Goal: Task Accomplishment & Management: Manage account settings

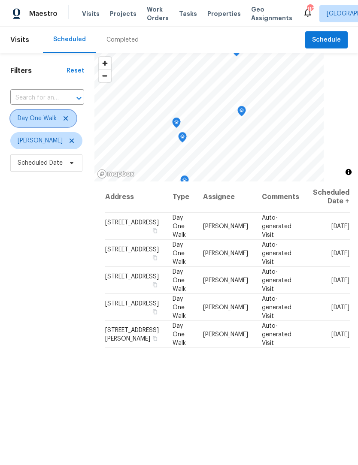
click at [65, 117] on icon at bounding box center [65, 118] width 7 height 7
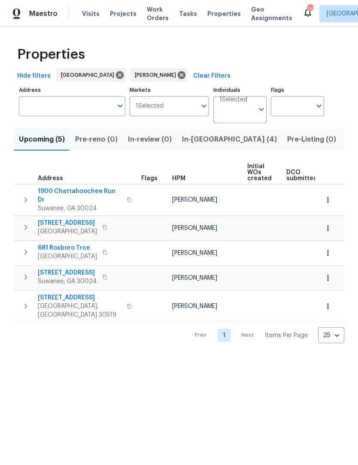
click at [201, 139] on span "In-reno (4)" at bounding box center [229, 139] width 95 height 12
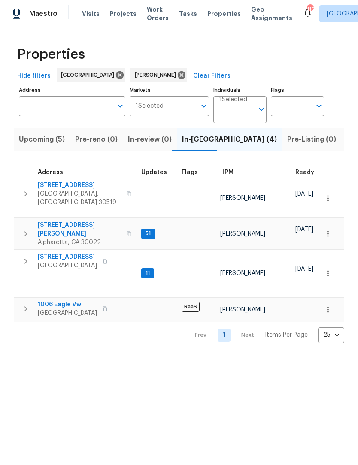
click at [79, 192] on span "Buford, GA 30519" at bounding box center [80, 198] width 84 height 17
click at [87, 221] on span "10515 Colony Glen Dr" at bounding box center [80, 229] width 84 height 17
click at [87, 253] on span "6105 Crystal Cove Trl" at bounding box center [67, 257] width 59 height 9
click at [75, 300] on span "1006 Eagle Vw" at bounding box center [67, 304] width 59 height 9
click at [87, 253] on span "6105 Crystal Cove Trl" at bounding box center [67, 257] width 59 height 9
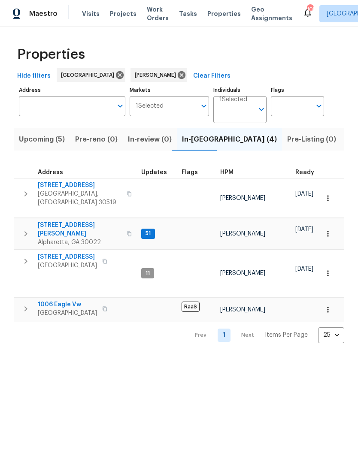
click at [55, 300] on span "1006 Eagle Vw" at bounding box center [67, 304] width 59 height 9
click at [52, 135] on span "Upcoming (5)" at bounding box center [42, 139] width 46 height 12
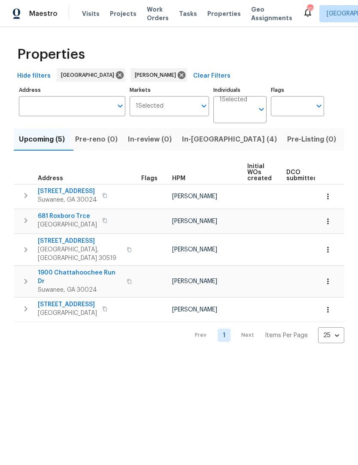
scroll to position [0, -1]
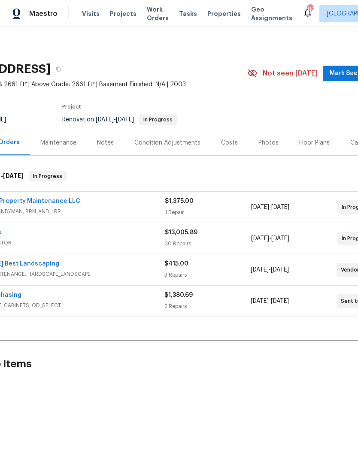
scroll to position [0, 64]
click at [343, 73] on span "Mark Seen" at bounding box center [346, 73] width 32 height 11
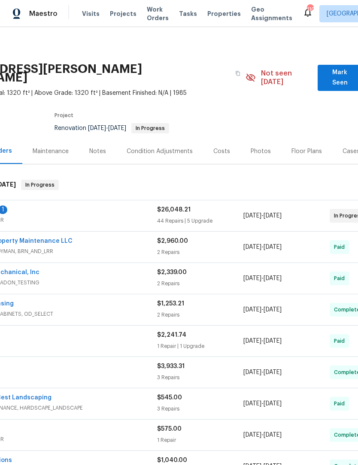
scroll to position [0, 73]
click at [338, 72] on span "Mark Seen" at bounding box center [339, 77] width 30 height 21
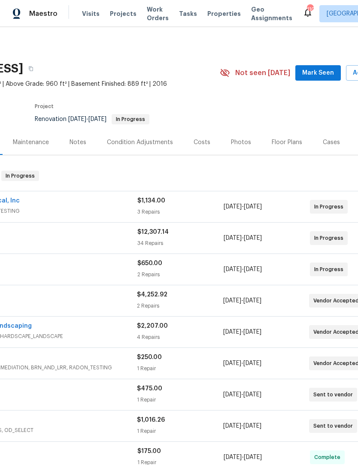
scroll to position [0, 91]
click at [327, 70] on span "Mark Seen" at bounding box center [319, 73] width 32 height 11
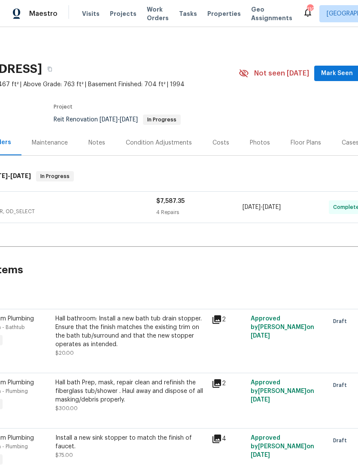
scroll to position [0, 73]
click at [341, 71] on span "Mark Seen" at bounding box center [336, 73] width 32 height 11
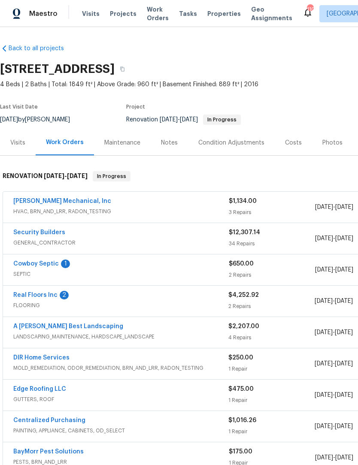
click at [48, 266] on link "Cowboy Septic" at bounding box center [35, 264] width 45 height 6
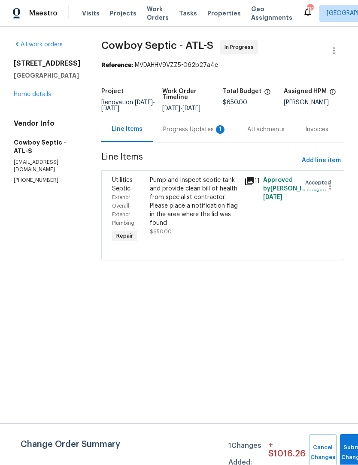
click at [190, 133] on div "Progress Updates 1" at bounding box center [195, 130] width 64 height 9
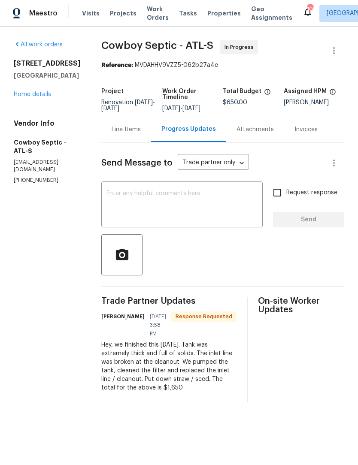
click at [124, 130] on div "Line Items" at bounding box center [126, 130] width 29 height 9
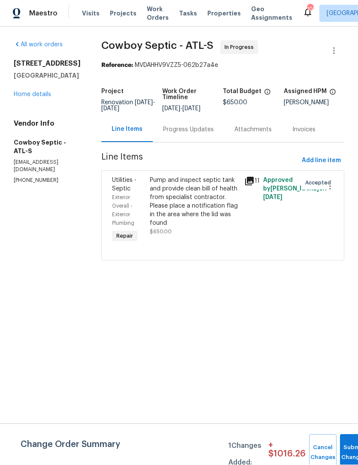
click at [158, 197] on div "Pump and inspect septic tank and provide clean bill of health from specialist c…" at bounding box center [194, 202] width 89 height 52
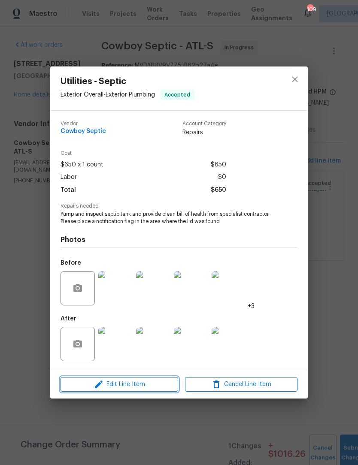
click at [130, 388] on span "Edit Line Item" at bounding box center [119, 384] width 112 height 11
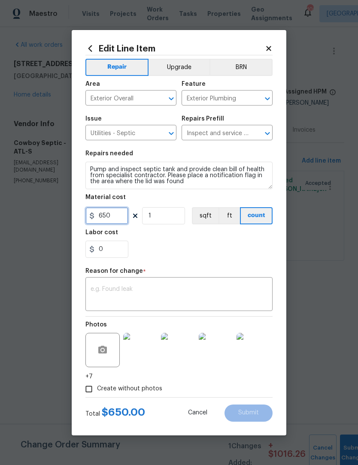
click at [99, 216] on input "650" at bounding box center [106, 215] width 43 height 17
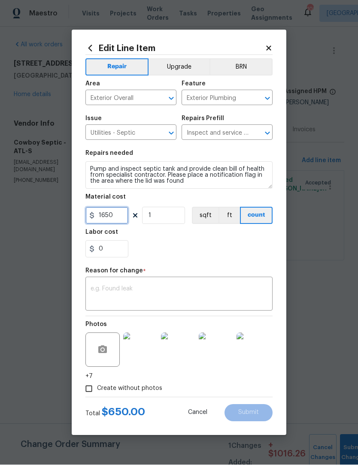
type input "1650"
click at [184, 286] on textarea at bounding box center [179, 295] width 177 height 18
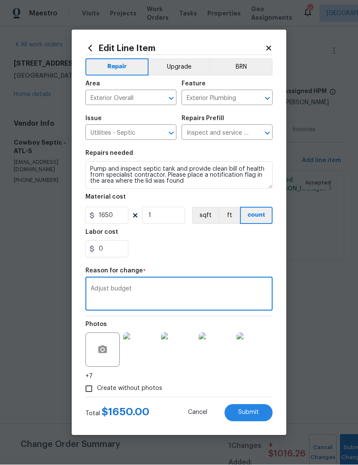
type textarea "Adjust budget"
click at [254, 412] on span "Submit" at bounding box center [248, 413] width 21 height 6
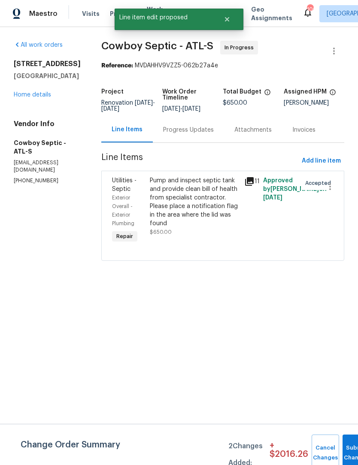
click at [186, 128] on div "Progress Updates" at bounding box center [188, 130] width 51 height 9
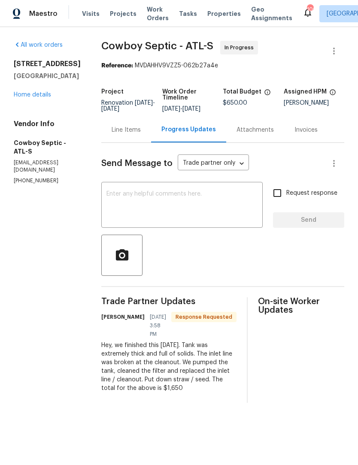
click at [179, 129] on div "Progress Updates" at bounding box center [188, 129] width 55 height 9
click at [168, 196] on textarea at bounding box center [181, 206] width 151 height 30
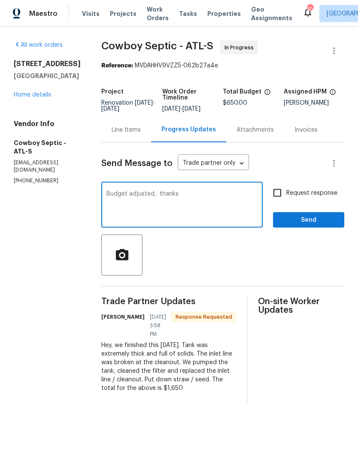
type textarea "Budget adjusted, thanks"
click at [308, 222] on span "Send" at bounding box center [309, 220] width 58 height 11
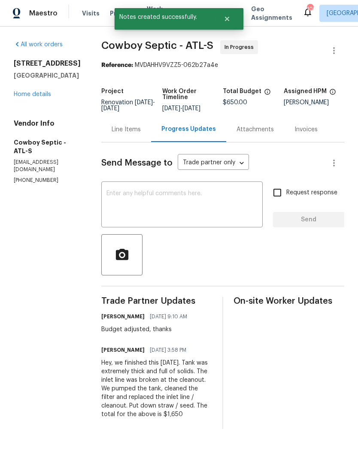
click at [40, 98] on link "Home details" at bounding box center [32, 95] width 37 height 6
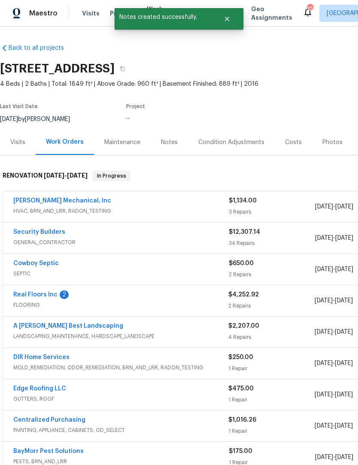
scroll to position [0, 0]
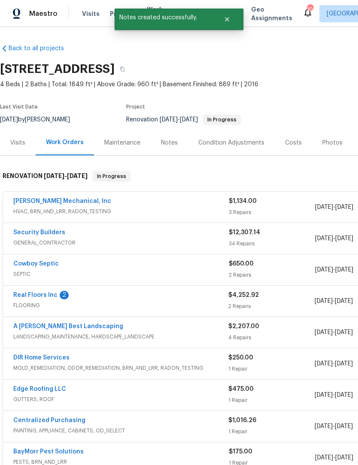
click at [41, 297] on link "Real Floors Inc" at bounding box center [35, 295] width 44 height 6
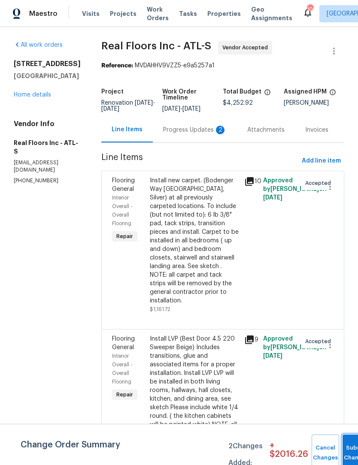
click at [348, 449] on button "Submit Changes" at bounding box center [356, 453] width 27 height 37
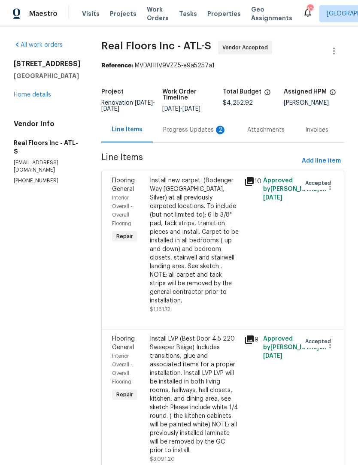
click at [199, 132] on div "Progress Updates 2" at bounding box center [195, 130] width 64 height 9
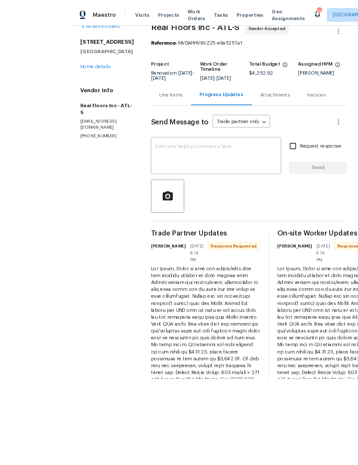
scroll to position [28, 0]
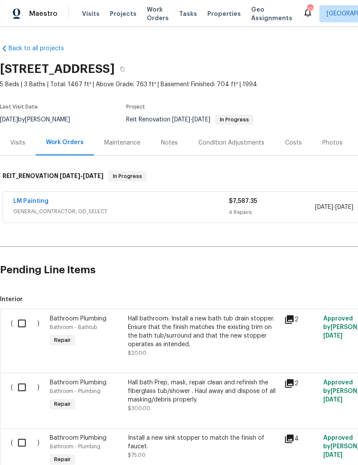
click at [172, 142] on div "Notes" at bounding box center [169, 143] width 17 height 9
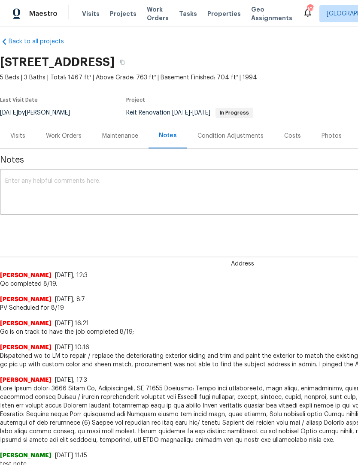
scroll to position [7, 0]
click at [118, 202] on textarea at bounding box center [242, 193] width 475 height 30
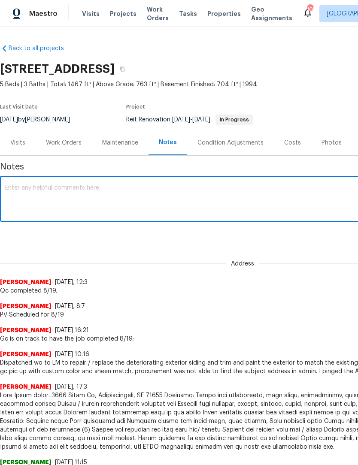
scroll to position [0, 0]
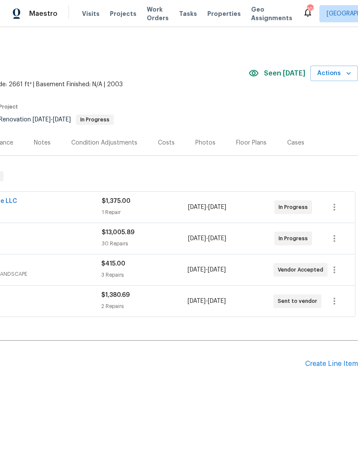
scroll to position [0, 127]
click at [328, 363] on div "Create Line Item" at bounding box center [331, 364] width 53 height 8
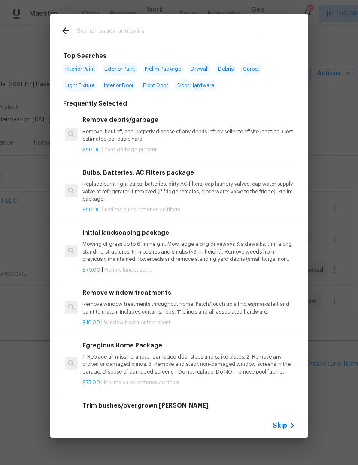
click at [126, 32] on input "text" at bounding box center [168, 32] width 182 height 13
type input "Hvac"
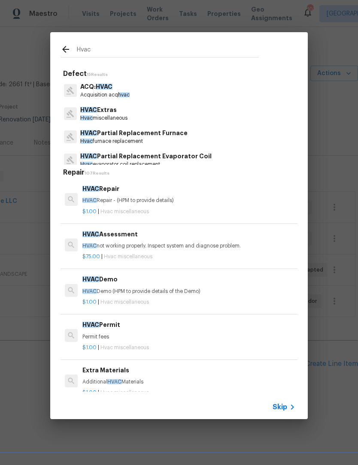
click at [109, 115] on p "Hvac miscellaneous" at bounding box center [103, 118] width 47 height 7
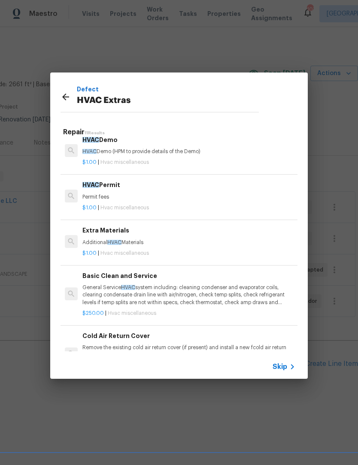
scroll to position [100, 0]
click at [168, 291] on p "General Service HVAC system including: cleaning condenser and evaporator coils,…" at bounding box center [188, 295] width 213 height 22
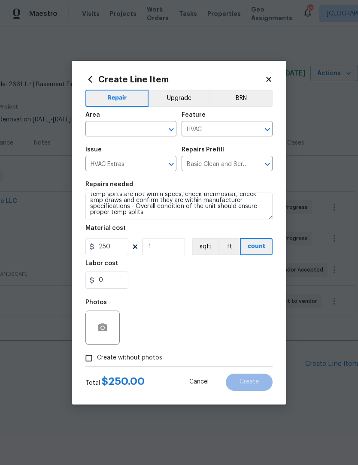
scroll to position [24, 0]
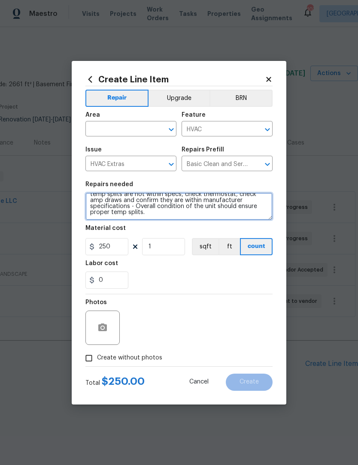
click at [242, 215] on textarea "General Service HVAC system including: cleaning condenser and evaporator coils,…" at bounding box center [178, 206] width 187 height 27
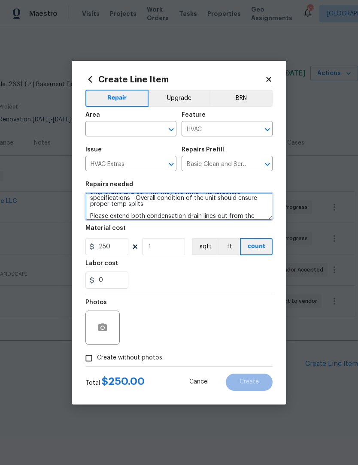
scroll to position [38, 0]
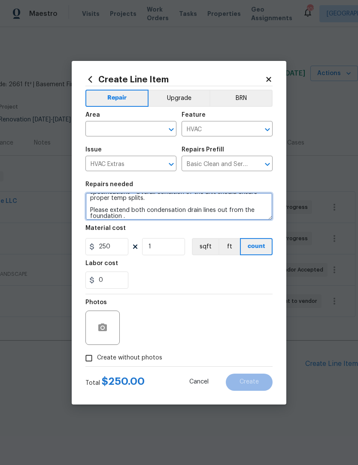
type textarea "General Service HVAC system including: cleaning condenser and evaporator coils,…"
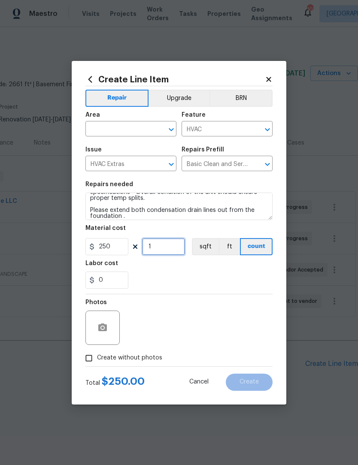
click at [174, 243] on input "1" at bounding box center [163, 246] width 43 height 17
click at [165, 255] on input "1" at bounding box center [163, 246] width 43 height 17
type input "2"
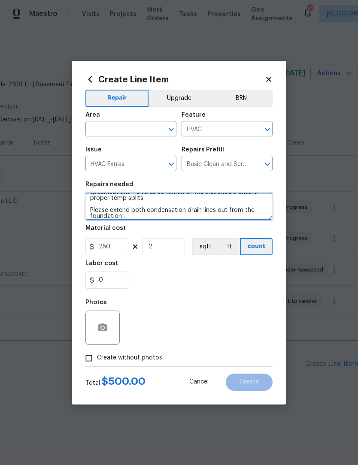
click at [189, 220] on textarea "General Service HVAC system including: cleaning condenser and evaporator coils,…" at bounding box center [178, 206] width 187 height 27
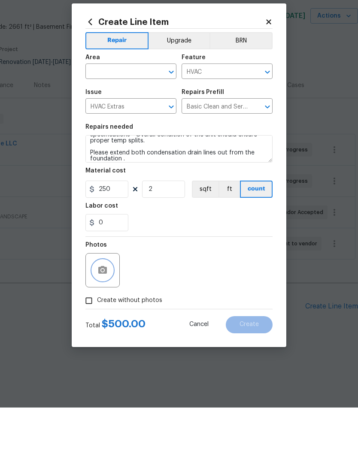
click at [100, 324] on icon "button" at bounding box center [102, 328] width 9 height 8
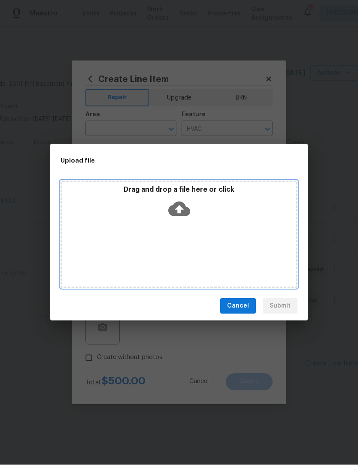
click at [183, 212] on icon at bounding box center [179, 209] width 22 height 15
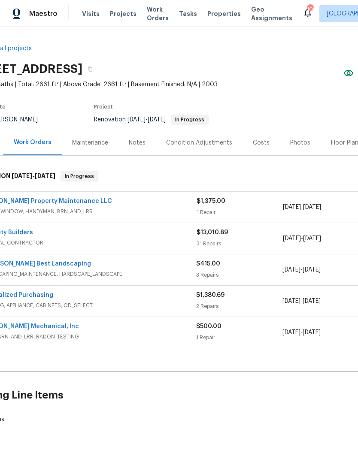
scroll to position [0, 32]
click at [275, 198] on div "$1,375.00" at bounding box center [240, 201] width 86 height 9
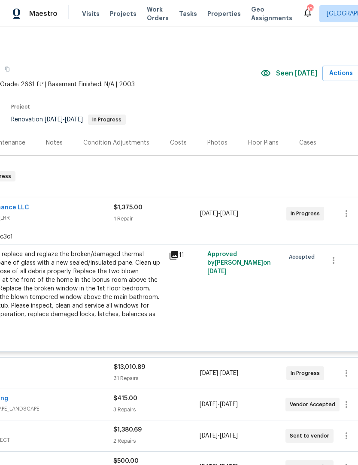
scroll to position [1, 104]
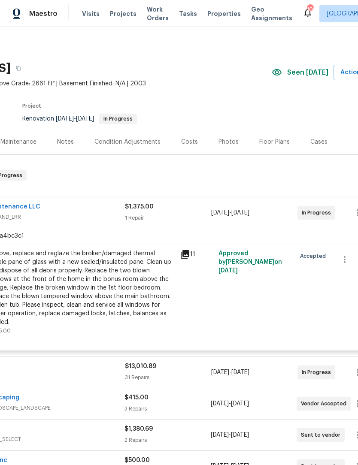
click at [276, 140] on div "Floor Plans" at bounding box center [274, 142] width 30 height 9
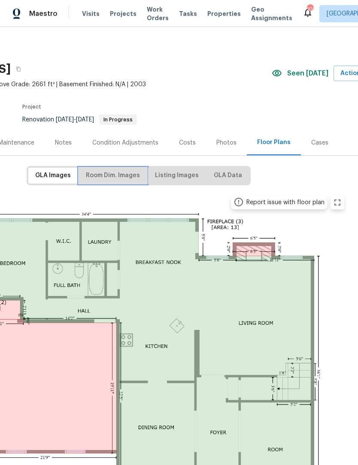
click at [137, 178] on span "Room Dim. Images" at bounding box center [113, 175] width 54 height 11
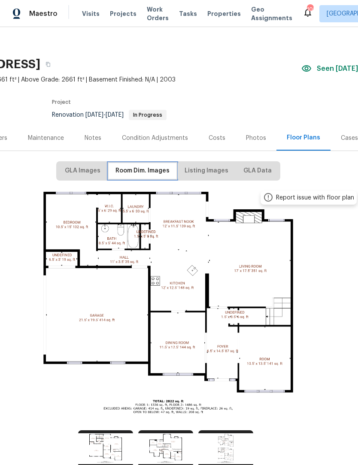
scroll to position [5, 74]
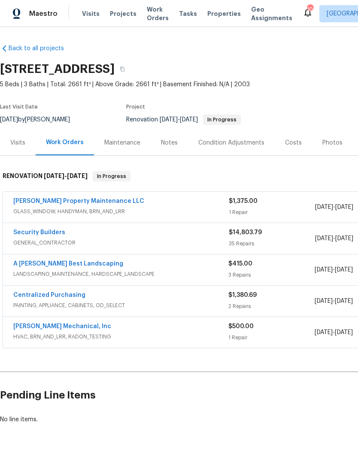
click at [26, 234] on link "Security Builders" at bounding box center [39, 233] width 52 height 6
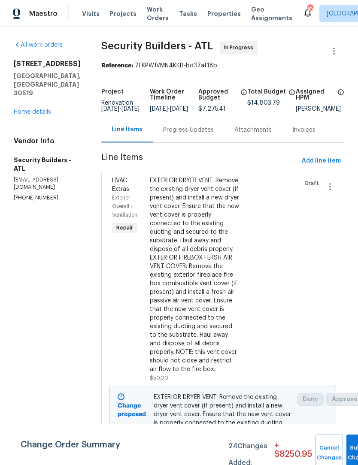
click at [349, 452] on button "Submit Changes" at bounding box center [359, 453] width 27 height 37
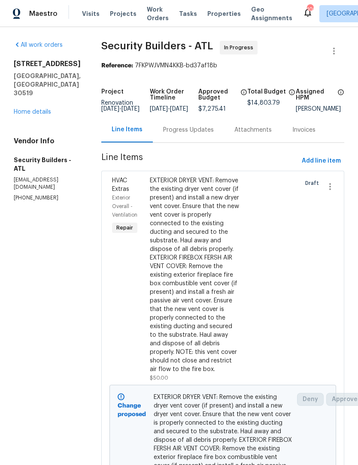
click at [39, 109] on link "Home details" at bounding box center [32, 112] width 37 height 6
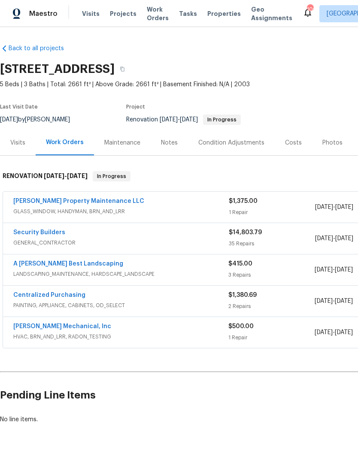
click at [30, 230] on link "Security Builders" at bounding box center [39, 233] width 52 height 6
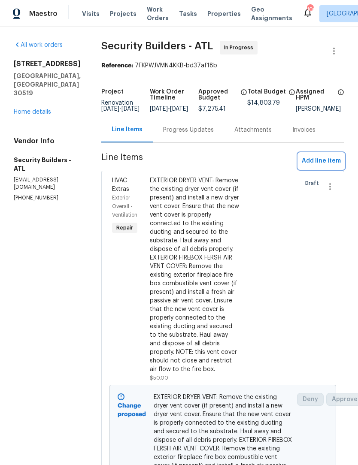
click at [327, 167] on span "Add line item" at bounding box center [321, 161] width 39 height 11
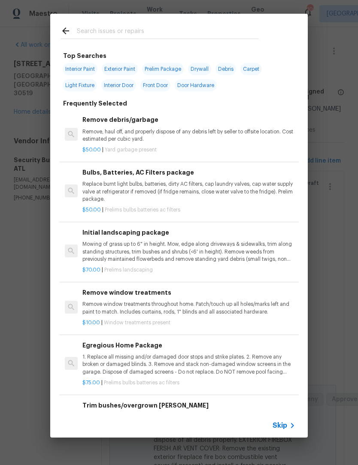
click at [131, 70] on span "Exterior Paint" at bounding box center [120, 69] width 36 height 12
type input "Exterior Paint"
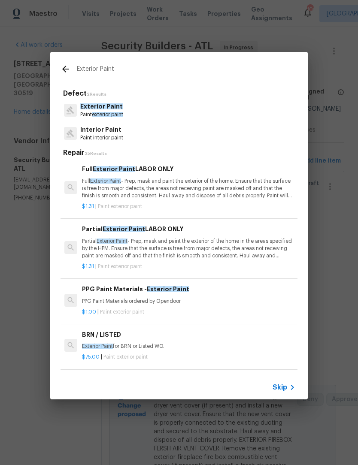
scroll to position [0, 0]
click at [167, 183] on p "Full Exterior Paint - Prep, mask and paint the exterior of the home. Ensure tha…" at bounding box center [188, 189] width 213 height 22
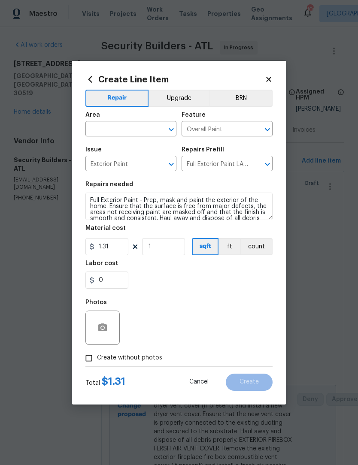
click at [172, 128] on icon "Open" at bounding box center [171, 129] width 10 height 10
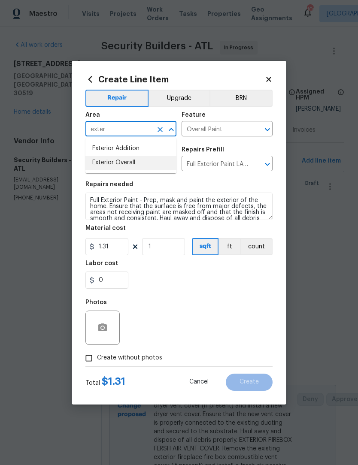
click at [139, 165] on li "Exterior Overall" at bounding box center [130, 163] width 91 height 14
type input "Exterior Overall"
click at [269, 80] on icon at bounding box center [269, 80] width 8 height 8
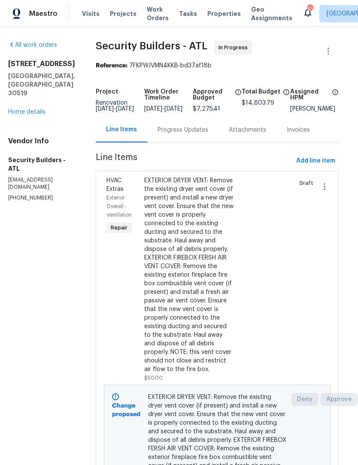
scroll to position [0, 7]
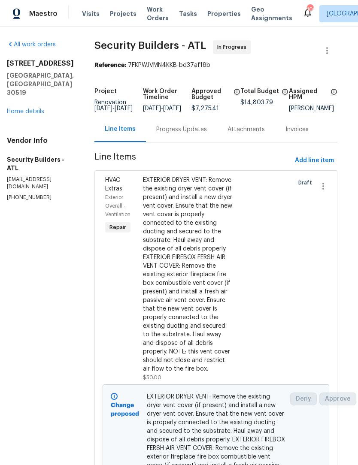
click at [30, 101] on div "All work orders 3308 Hinsdale Ln Buford, GA 30519 Home details Vendor Info Secu…" at bounding box center [40, 120] width 67 height 161
click at [21, 109] on link "Home details" at bounding box center [25, 112] width 37 height 6
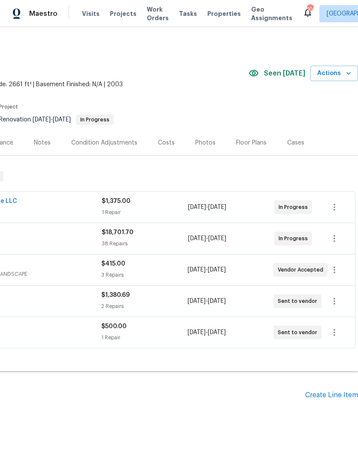
scroll to position [0, 127]
click at [335, 397] on div "Create Line Item" at bounding box center [331, 395] width 53 height 8
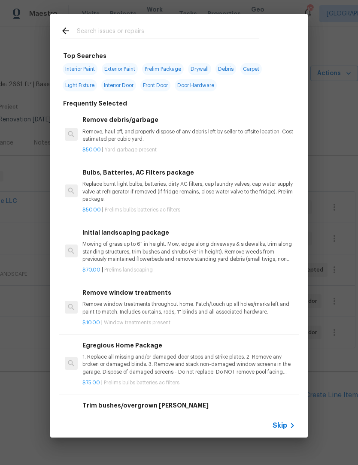
click at [118, 33] on input "text" at bounding box center [168, 32] width 182 height 13
type input "Flooring"
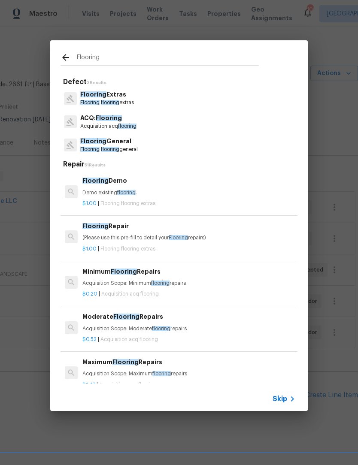
click at [119, 150] on span "flooring" at bounding box center [110, 149] width 18 height 5
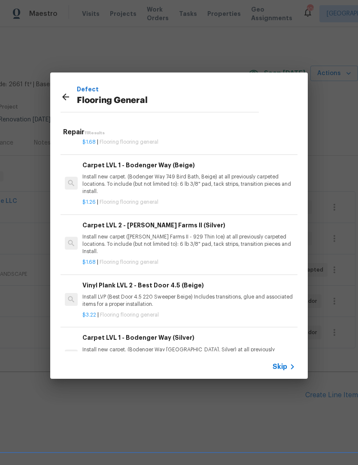
scroll to position [360, 0]
click at [249, 294] on p "Install LVP (Best Door 4.5 220 Sweeper Beige) Includes transitions, glue and as…" at bounding box center [188, 301] width 213 height 15
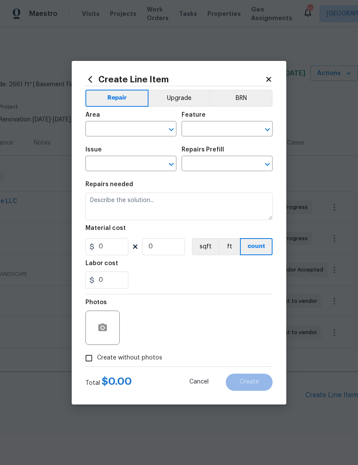
type input "Overall Flooring"
type input "Flooring General"
type input "Vinyl Plank LVL 2 - Best Door 4.5 (Beige) $3.22"
type textarea "Install LVP (Best Door 4.5 220 Sweeper Beige) Includes transitions, glue and as…"
type input "3.22"
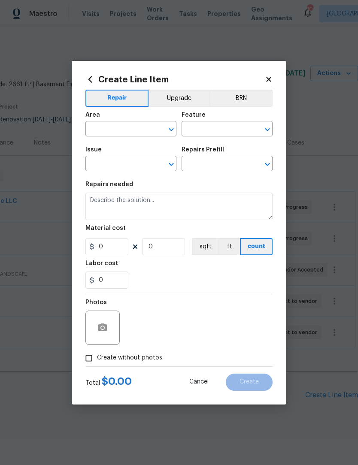
type input "1"
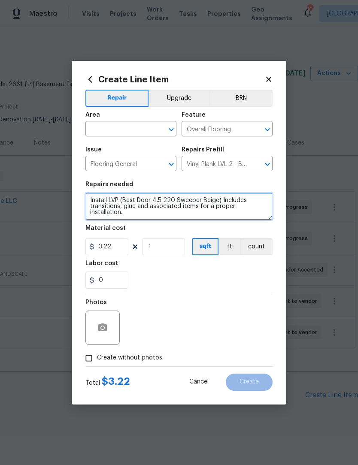
click at [269, 208] on textarea "Install LVP (Best Door 4.5 220 Sweeper Beige) Includes transitions, glue and as…" at bounding box center [178, 206] width 187 height 27
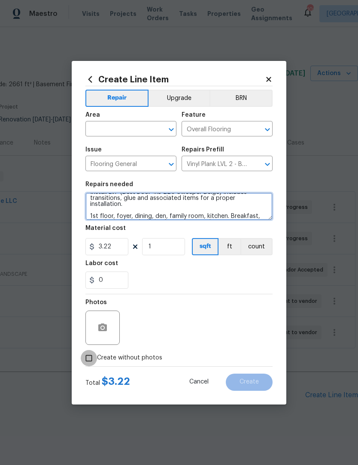
type textarea "Install LVP (Best Door 4.5 220 Sweeper Beige) Includes transitions, glue and as…"
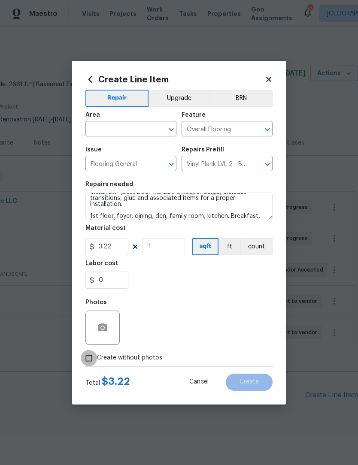
click at [90, 361] on input "Create without photos" at bounding box center [89, 358] width 16 height 16
checkbox input "true"
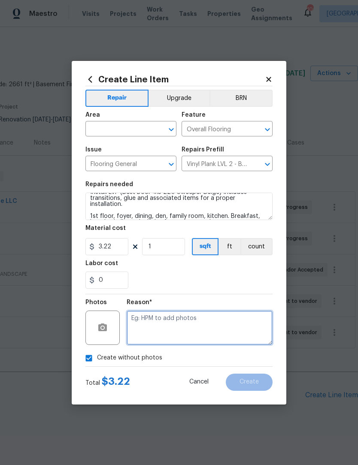
click at [197, 321] on textarea at bounding box center [200, 328] width 146 height 34
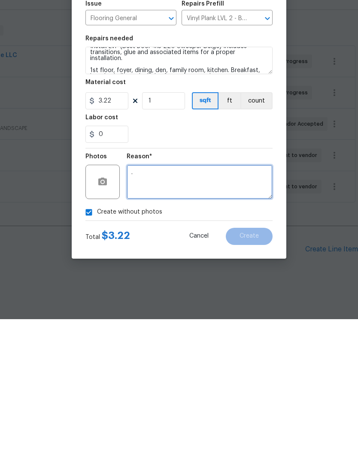
scroll to position [17, 0]
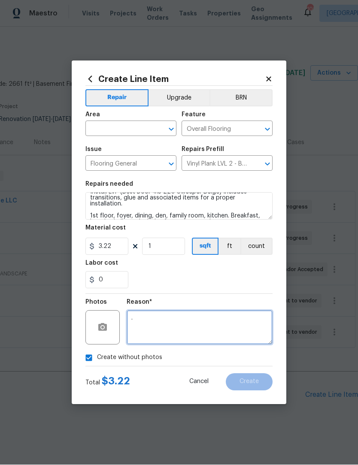
click at [167, 127] on icon "Open" at bounding box center [171, 129] width 10 height 10
type textarea "."
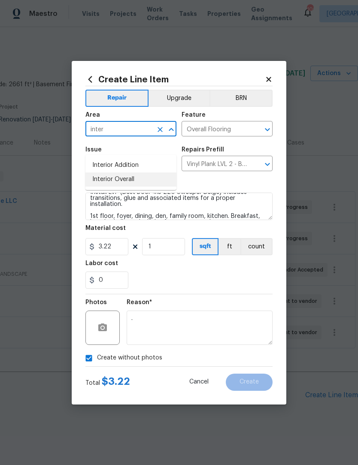
click at [138, 173] on li "Interior Overall" at bounding box center [130, 180] width 91 height 14
type input "Interior Overall"
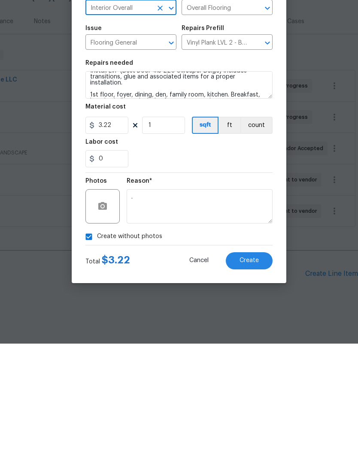
click at [252, 379] on span "Create" at bounding box center [249, 382] width 19 height 6
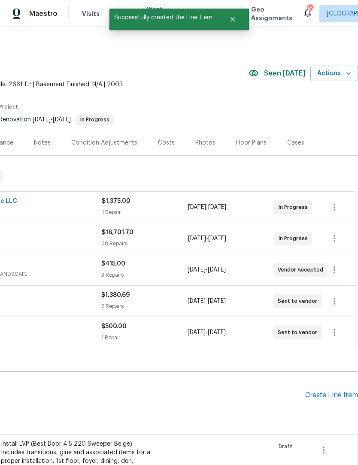
click at [337, 391] on div "Create Line Item" at bounding box center [331, 395] width 53 height 8
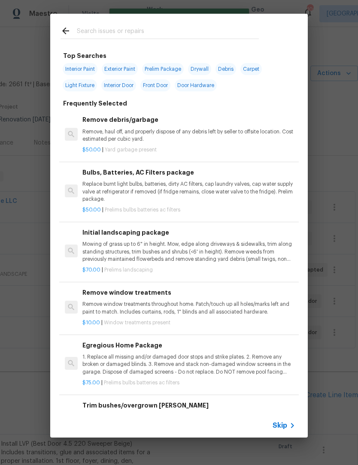
click at [145, 26] on input "text" at bounding box center [168, 32] width 182 height 13
type input "Flooring"
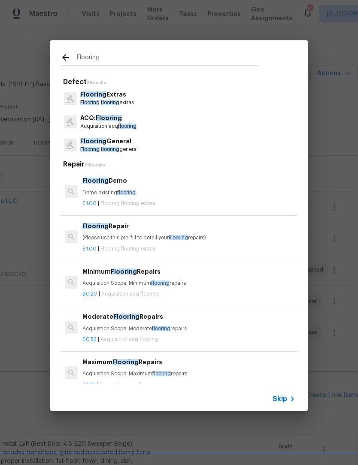
click at [121, 149] on p "Flooring flooring general" at bounding box center [109, 149] width 58 height 7
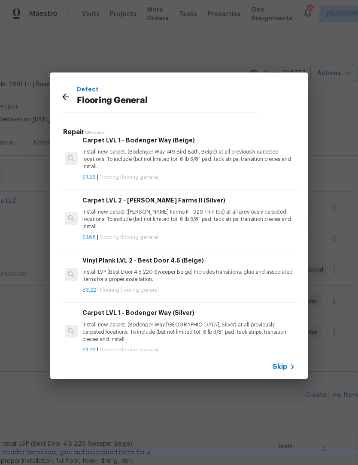
scroll to position [385, 0]
click at [185, 322] on p "Install new carpet. (Bodenger Way 945 Winter Ash, Silver) at all previously car…" at bounding box center [188, 333] width 213 height 22
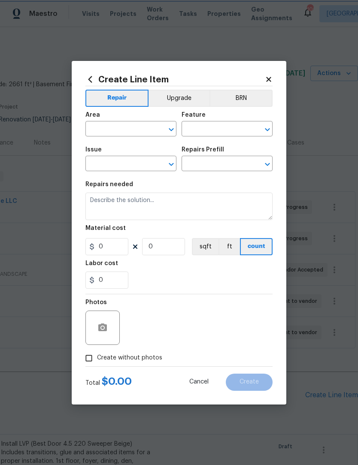
type input "Overall Flooring"
type input "Flooring General"
type input "Carpet LVL 1 - Bodenger Way (Silver) $1.26"
type textarea "Install new carpet. (Bodenger Way 945 Winter Ash, Silver) at all previously car…"
type input "1.26"
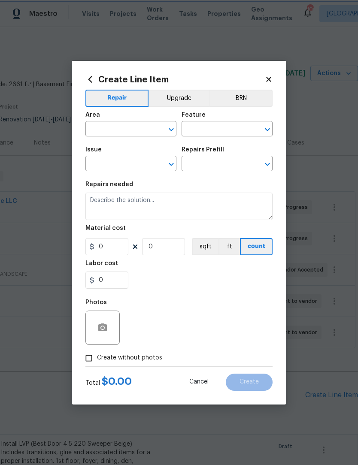
type input "1"
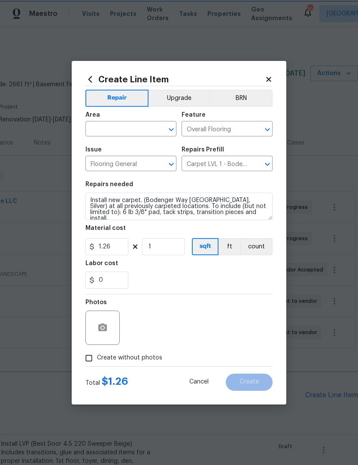
click at [170, 127] on icon "Open" at bounding box center [171, 129] width 10 height 10
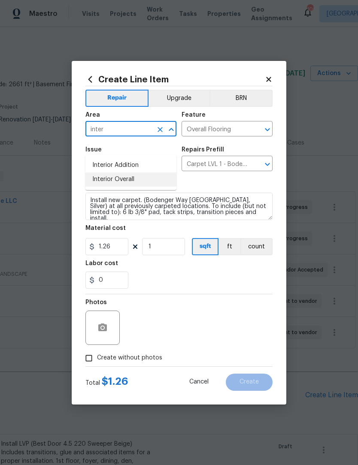
click at [143, 173] on li "Interior Overall" at bounding box center [130, 180] width 91 height 14
type input "Interior Overall"
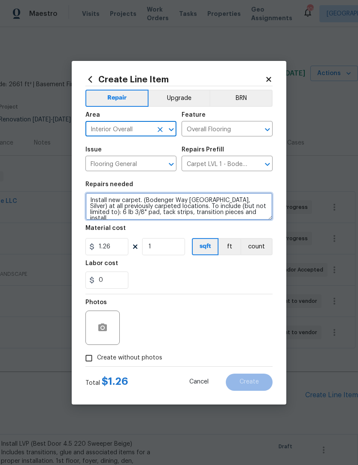
click at [253, 215] on textarea "Install new carpet. (Bodenger Way 945 Winter Ash, Silver) at all previously car…" at bounding box center [178, 206] width 187 height 27
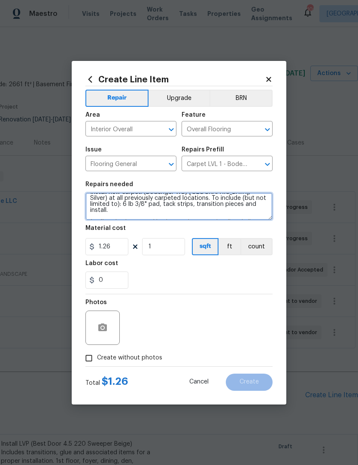
scroll to position [14, 0]
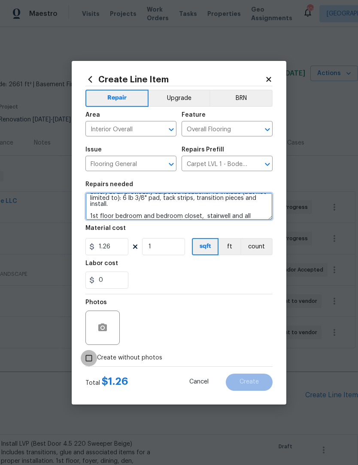
type textarea "Install new carpet. (Bodenger Way 945 Winter Ash, Silver) at all previously car…"
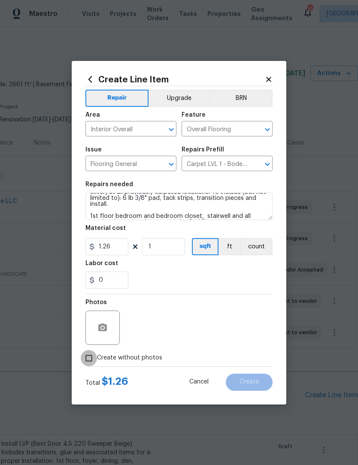
click at [85, 361] on input "Create without photos" at bounding box center [89, 358] width 16 height 16
checkbox input "true"
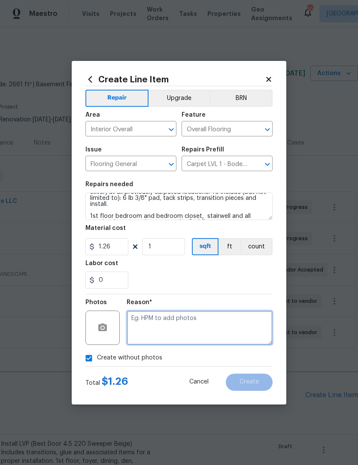
click at [218, 327] on textarea at bounding box center [200, 328] width 146 height 34
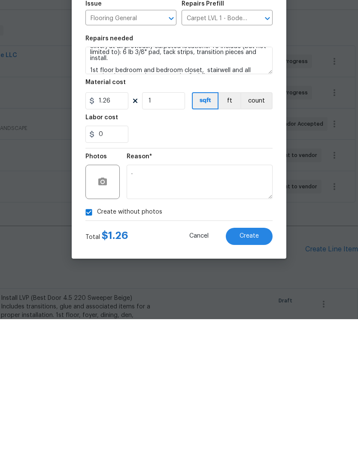
scroll to position [28, 0]
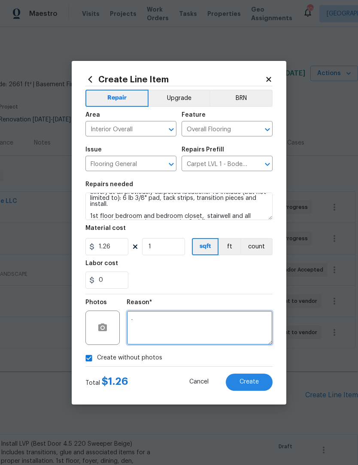
type textarea "."
click at [258, 383] on span "Create" at bounding box center [249, 382] width 19 height 6
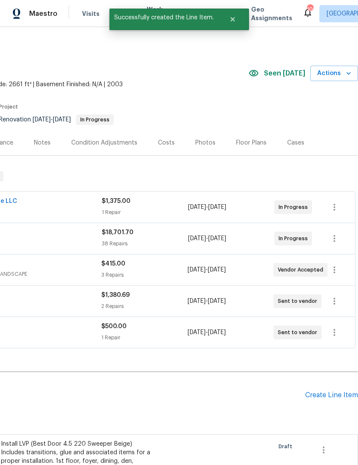
scroll to position [22, 0]
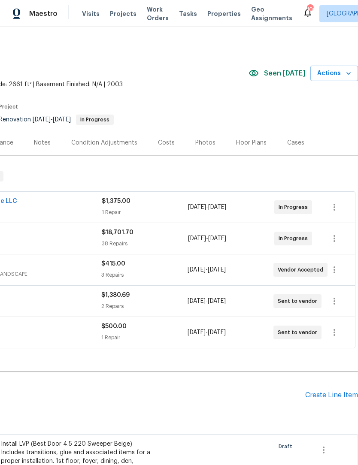
click at [252, 139] on div "Floor Plans" at bounding box center [251, 143] width 30 height 9
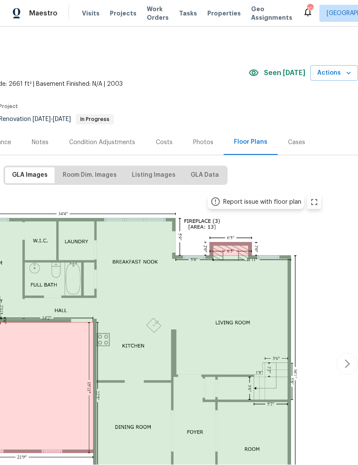
scroll to position [0, 0]
click at [100, 177] on span "Room Dim. Images" at bounding box center [90, 175] width 54 height 11
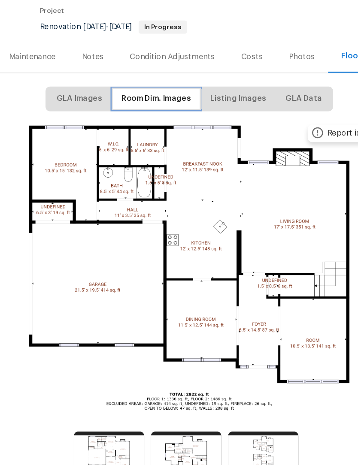
scroll to position [34, 70]
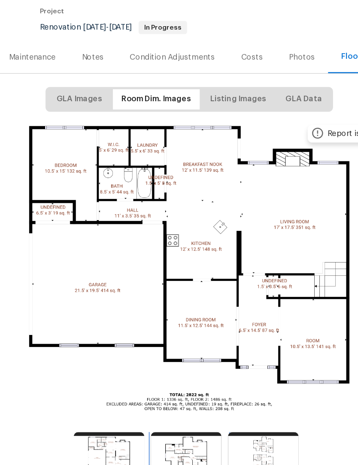
click at [152, 401] on img at bounding box center [169, 419] width 55 height 37
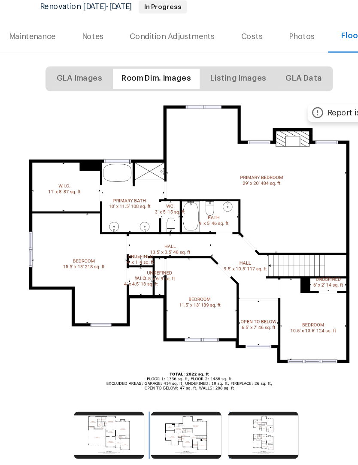
scroll to position [0, 70]
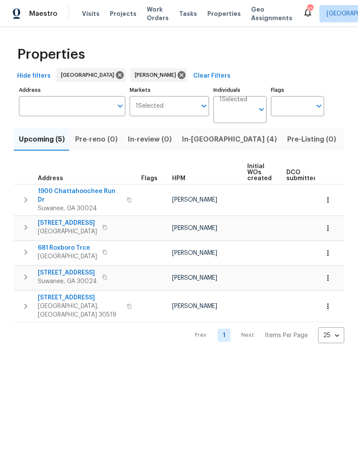
click at [79, 196] on span "1900 Chattahoochee Run Dr" at bounding box center [80, 195] width 84 height 17
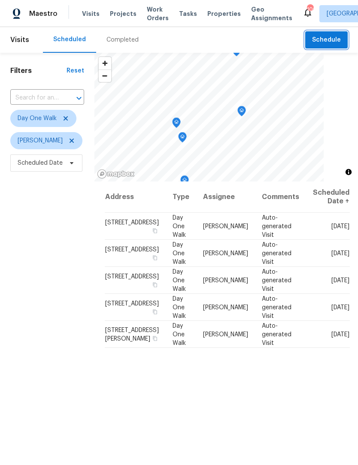
click at [327, 45] on button "Schedule" at bounding box center [326, 40] width 42 height 18
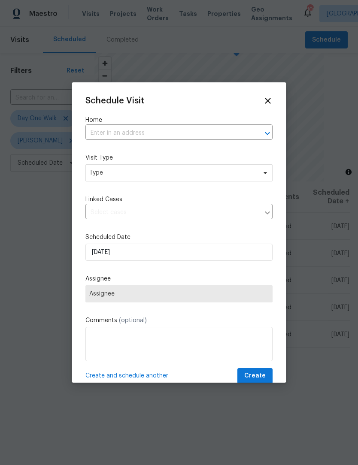
click at [181, 136] on input "text" at bounding box center [166, 133] width 163 height 13
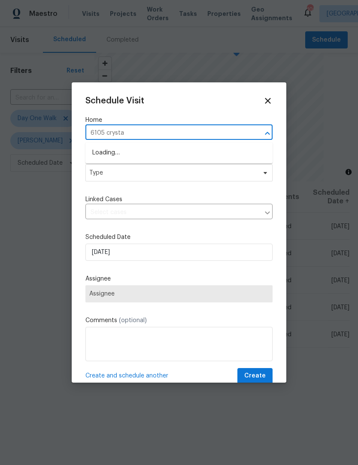
type input "6105 crystal"
click at [190, 151] on li "[STREET_ADDRESS]" at bounding box center [178, 153] width 187 height 14
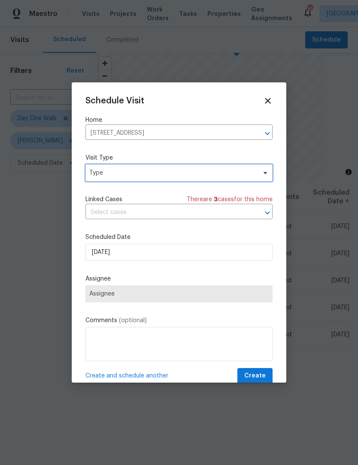
click at [261, 176] on span at bounding box center [263, 173] width 9 height 7
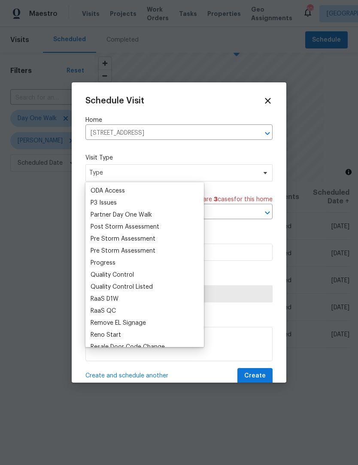
scroll to position [506, 0]
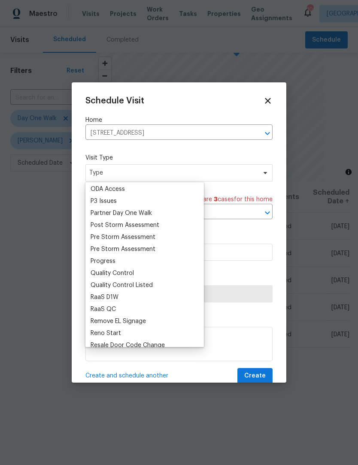
click at [112, 261] on div "Progress" at bounding box center [103, 261] width 25 height 9
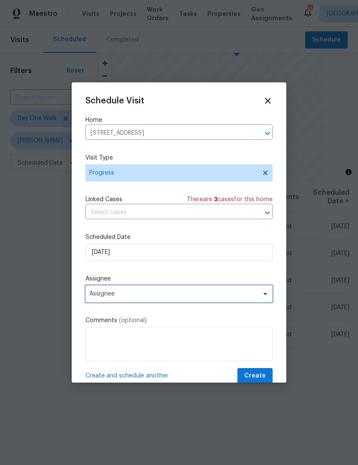
click at [266, 302] on span "Assignee" at bounding box center [178, 293] width 187 height 17
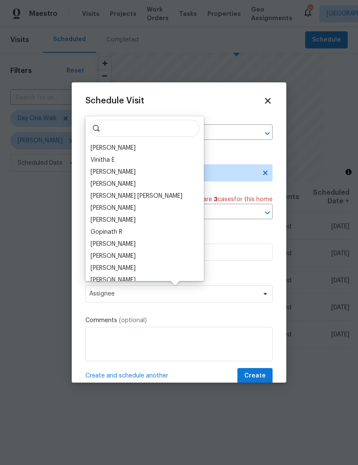
click at [133, 146] on div "[PERSON_NAME]" at bounding box center [113, 148] width 45 height 9
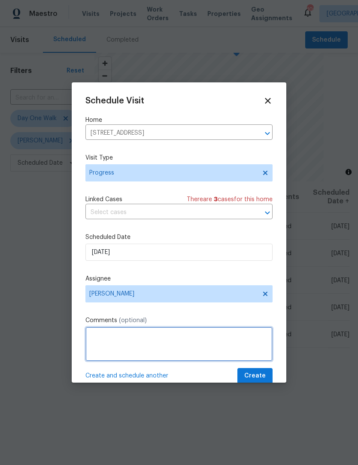
click at [184, 339] on textarea at bounding box center [178, 344] width 187 height 34
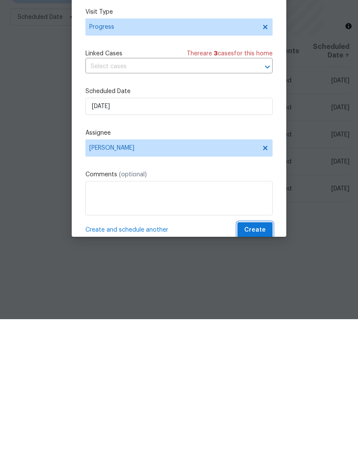
click at [265, 371] on span "Create" at bounding box center [254, 376] width 21 height 11
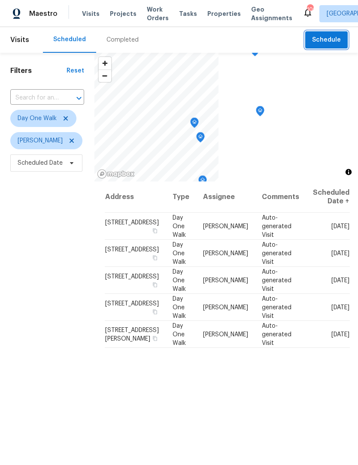
scroll to position [0, 0]
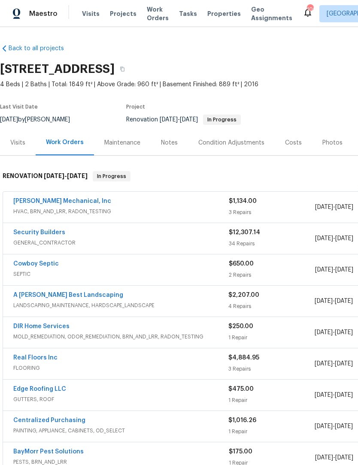
click at [21, 265] on link "Cowboy Septic" at bounding box center [35, 264] width 45 height 6
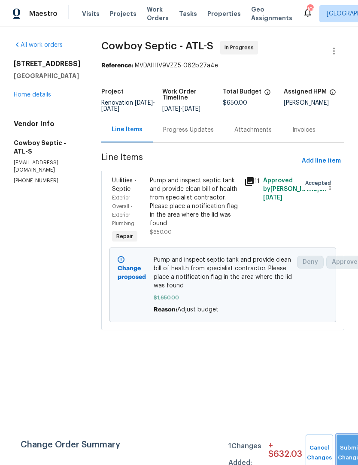
click at [349, 452] on button "Submit Changes" at bounding box center [350, 453] width 27 height 37
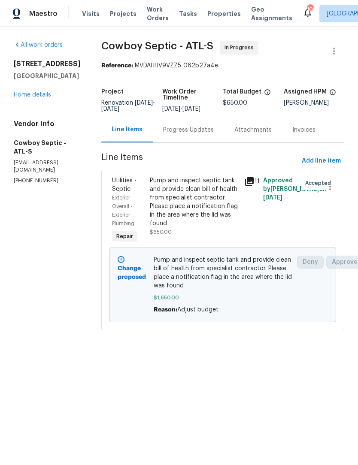
click at [30, 98] on link "Home details" at bounding box center [32, 95] width 37 height 6
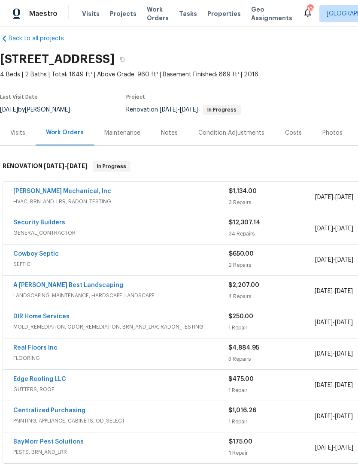
scroll to position [10, 0]
click at [171, 124] on div "Notes" at bounding box center [169, 132] width 37 height 25
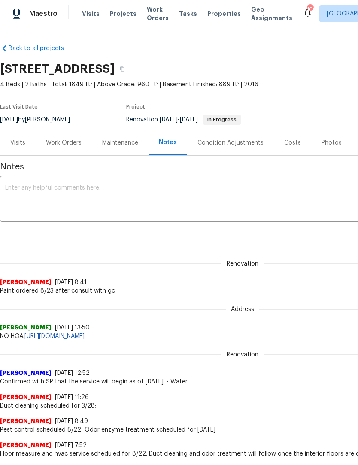
click at [155, 189] on textarea at bounding box center [242, 200] width 475 height 30
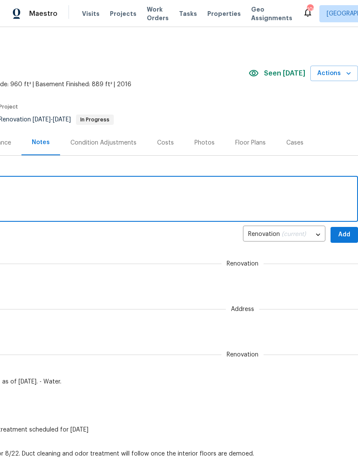
scroll to position [0, 127]
type textarea "Flooring and septic budgets adjusted,"
click at [344, 234] on span "Add" at bounding box center [344, 235] width 14 height 11
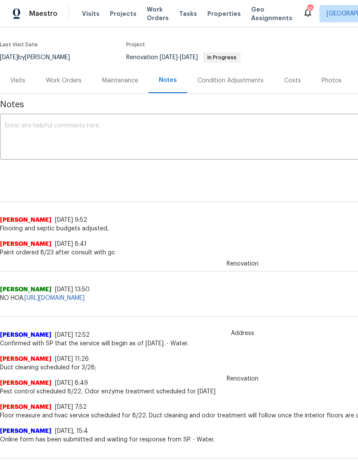
scroll to position [62, 0]
click at [74, 84] on div "Work Orders" at bounding box center [64, 81] width 36 height 9
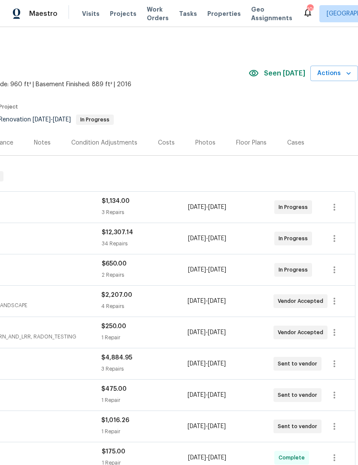
scroll to position [0, 127]
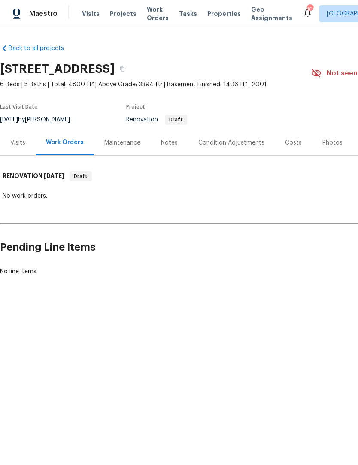
click at [328, 145] on div "Photos" at bounding box center [332, 143] width 20 height 9
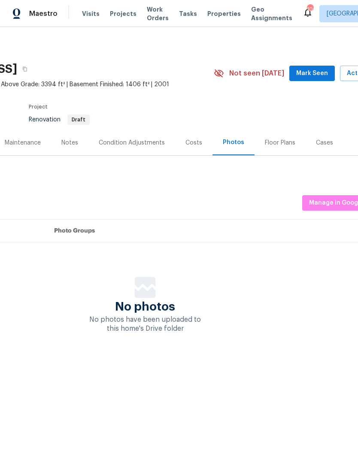
scroll to position [0, 96]
click at [277, 144] on div "Floor Plans" at bounding box center [282, 143] width 30 height 9
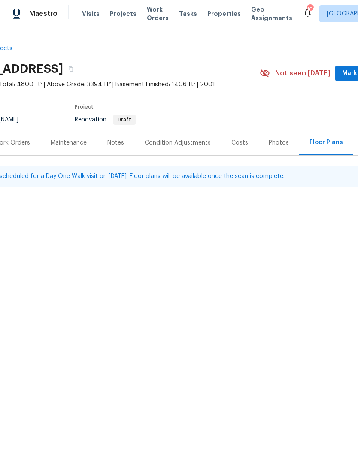
scroll to position [0, 44]
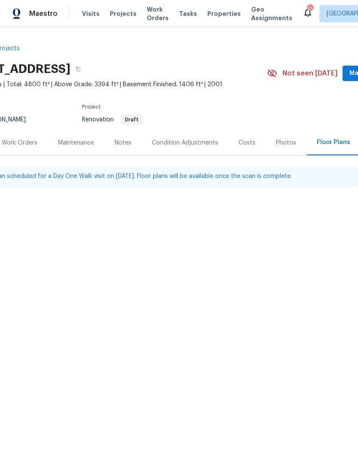
click at [245, 146] on div "Costs" at bounding box center [247, 143] width 17 height 9
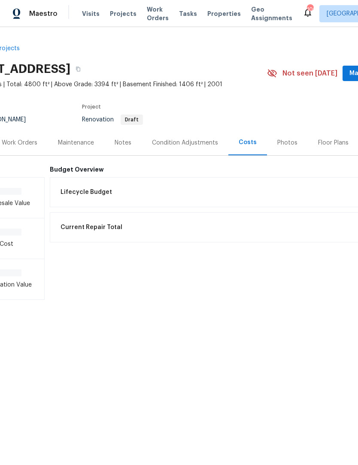
click at [205, 143] on div "Condition Adjustments" at bounding box center [185, 143] width 66 height 9
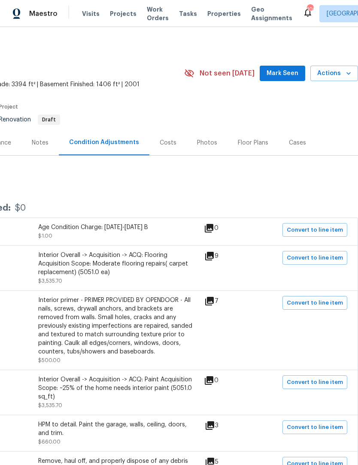
scroll to position [0, 127]
click at [286, 75] on span "Mark Seen" at bounding box center [283, 73] width 32 height 11
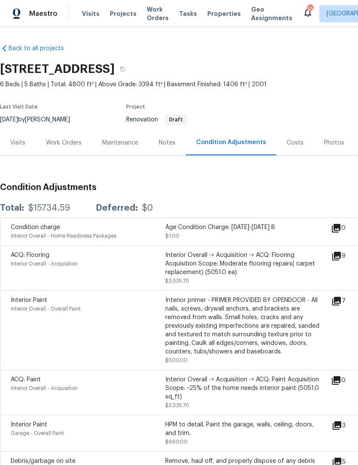
scroll to position [0, 0]
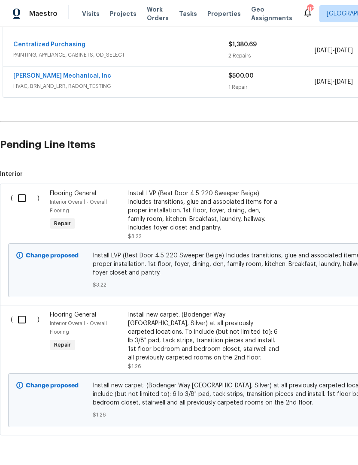
scroll to position [251, 0]
click at [219, 212] on div "Install LVP (Best Door 4.5 220 Sweeper Beige) Includes transitions, glue and as…" at bounding box center [203, 210] width 151 height 43
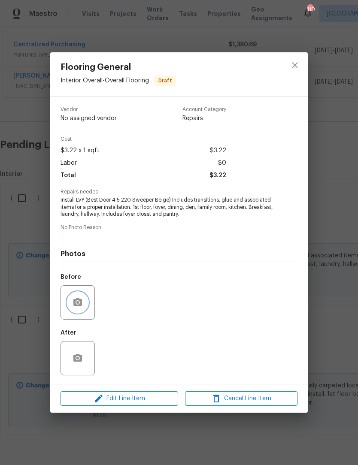
click at [80, 302] on icon "button" at bounding box center [77, 302] width 9 height 8
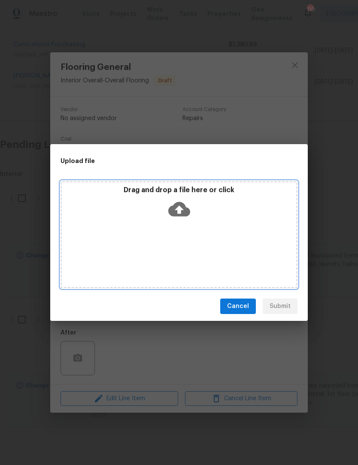
click at [182, 207] on icon at bounding box center [179, 209] width 22 height 15
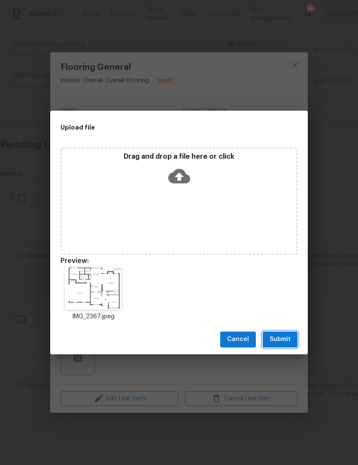
click at [279, 340] on span "Submit" at bounding box center [280, 339] width 21 height 11
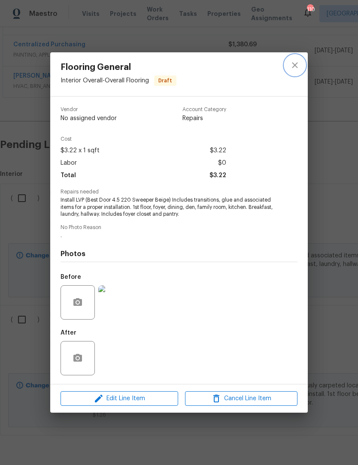
click at [296, 67] on icon "close" at bounding box center [295, 65] width 10 height 10
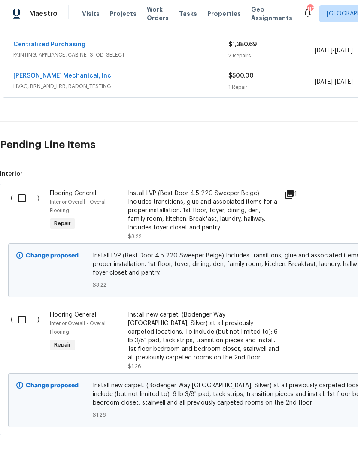
click at [197, 343] on div "Install new carpet. (Bodenger Way 945 Winter Ash, Silver) at all previously car…" at bounding box center [203, 337] width 151 height 52
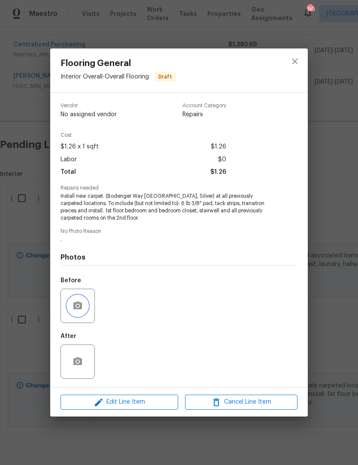
click at [76, 305] on icon "button" at bounding box center [77, 306] width 9 height 8
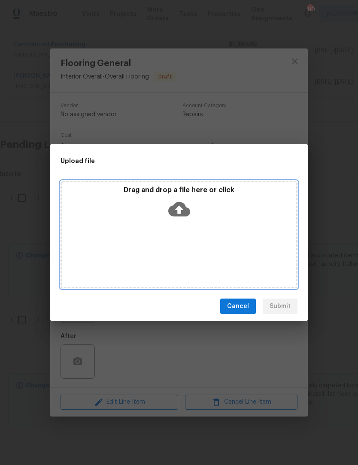
click at [180, 205] on icon at bounding box center [179, 209] width 22 height 15
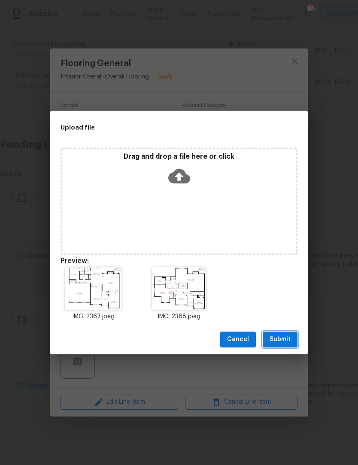
click at [283, 339] on span "Submit" at bounding box center [280, 339] width 21 height 11
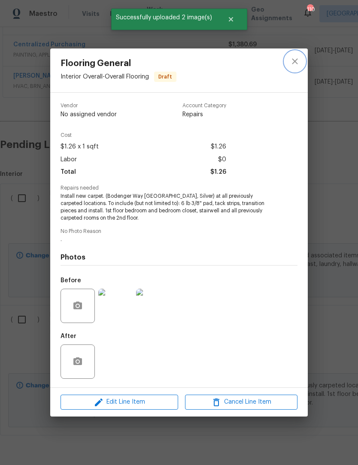
click at [300, 67] on button "close" at bounding box center [295, 61] width 21 height 21
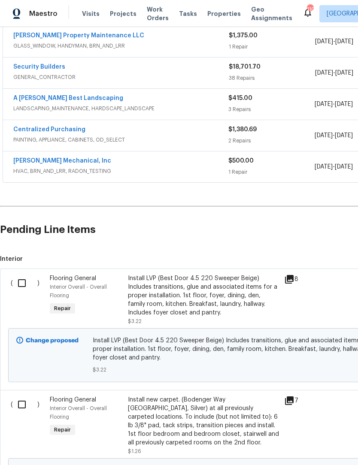
scroll to position [166, 0]
click at [22, 280] on input "checkbox" at bounding box center [25, 283] width 24 height 18
checkbox input "true"
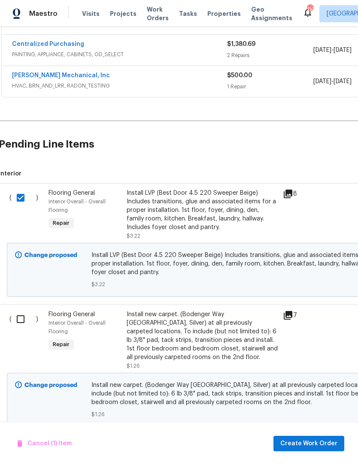
scroll to position [252, 1]
click at [18, 315] on input "checkbox" at bounding box center [24, 319] width 24 height 18
checkbox input "true"
click at [319, 445] on span "Create Work Order" at bounding box center [308, 444] width 57 height 11
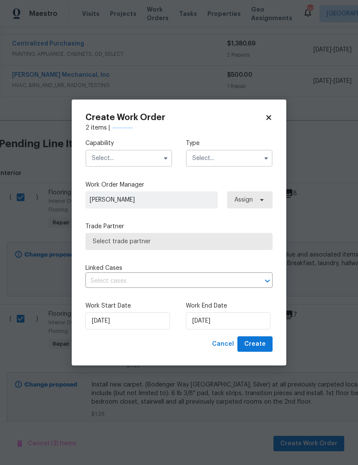
checkbox input "false"
click at [164, 156] on icon "button" at bounding box center [165, 158] width 7 height 7
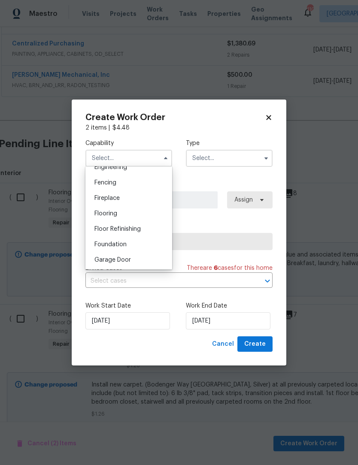
scroll to position [299, 0]
click at [122, 210] on div "Flooring" at bounding box center [129, 210] width 82 height 15
type input "Flooring"
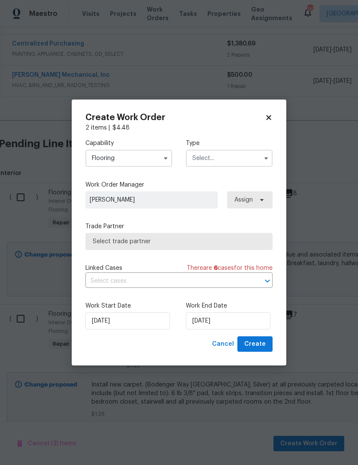
click at [264, 157] on icon "button" at bounding box center [266, 158] width 7 height 7
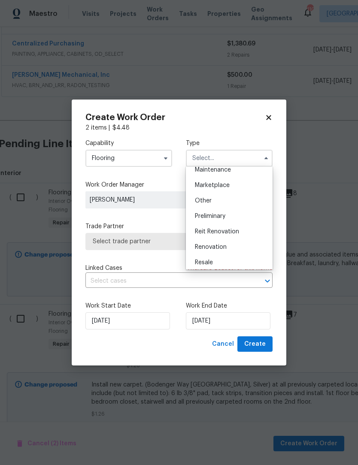
scroll to position [155, 0]
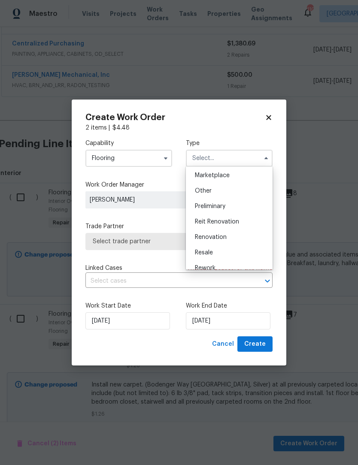
click at [227, 242] on div "Renovation" at bounding box center [229, 237] width 82 height 15
type input "Renovation"
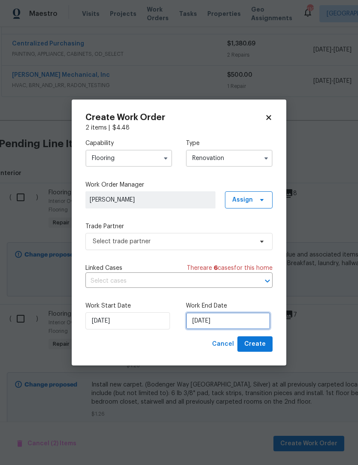
click at [238, 322] on input "[DATE]" at bounding box center [228, 320] width 85 height 17
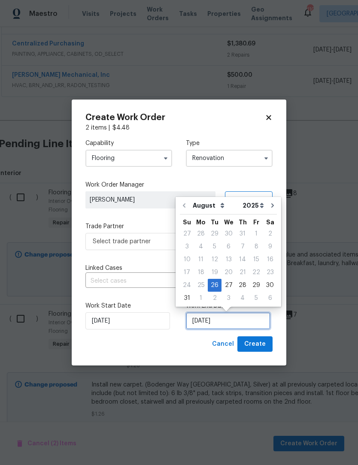
scroll to position [16, 0]
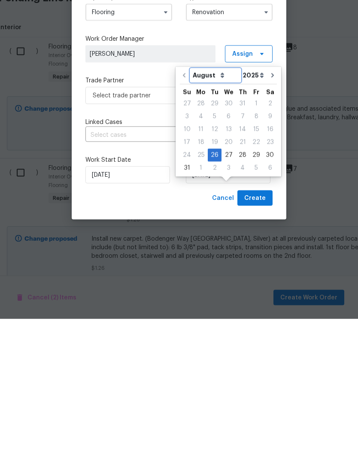
click at [218, 215] on select "August September October November December" at bounding box center [216, 221] width 50 height 13
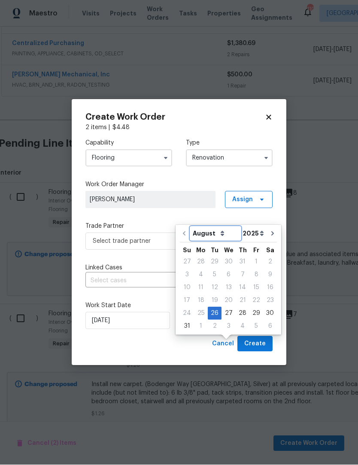
select select "8"
type input "[DATE]"
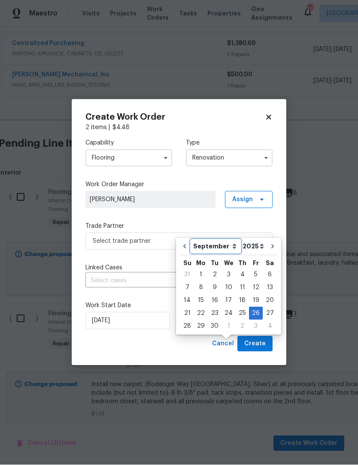
click at [227, 240] on select "August September October November December" at bounding box center [215, 246] width 49 height 13
select select "7"
type input "[DATE]"
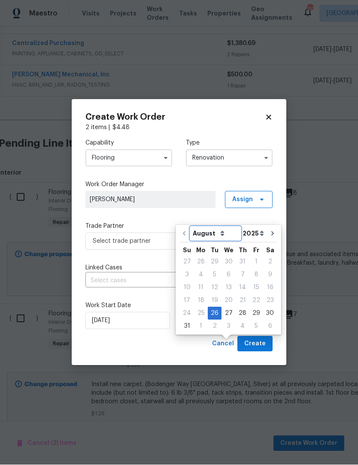
click at [216, 227] on select "August September October November December" at bounding box center [216, 233] width 50 height 13
select select "8"
type input "[DATE]"
select select "8"
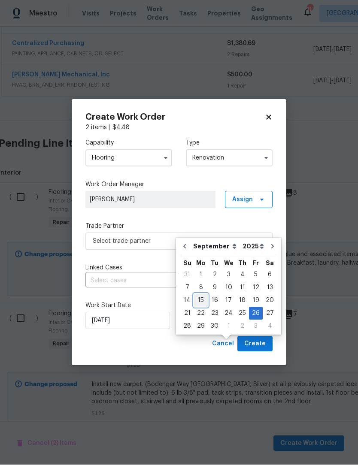
click at [201, 295] on div "15" at bounding box center [201, 301] width 14 height 12
type input "[DATE]"
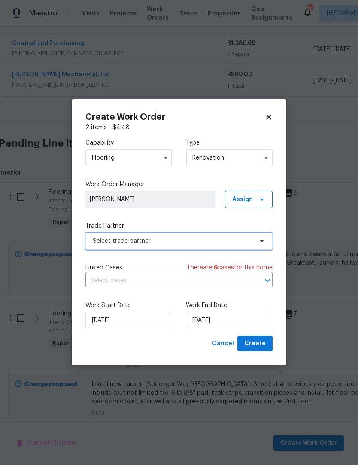
click at [260, 243] on icon at bounding box center [261, 241] width 7 height 7
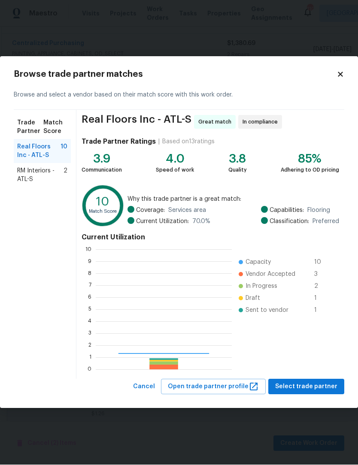
scroll to position [120, 136]
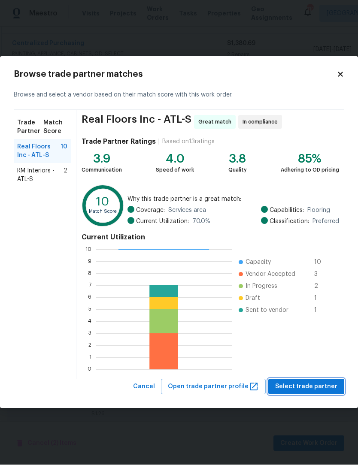
click at [318, 391] on span "Select trade partner" at bounding box center [306, 387] width 62 height 11
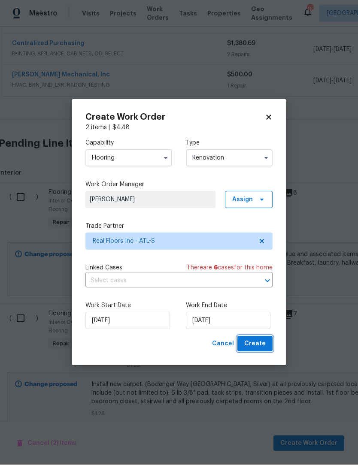
click at [268, 343] on button "Create" at bounding box center [254, 345] width 35 height 16
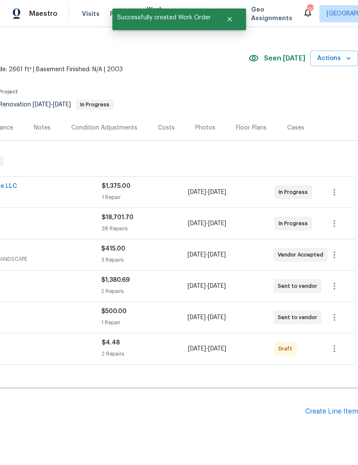
scroll to position [15, 127]
click at [332, 218] on icon "button" at bounding box center [334, 223] width 10 height 10
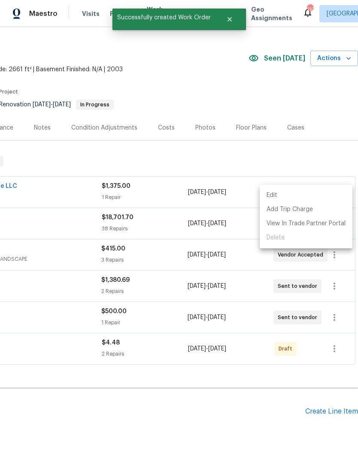
click at [289, 198] on li "Edit" at bounding box center [306, 195] width 93 height 14
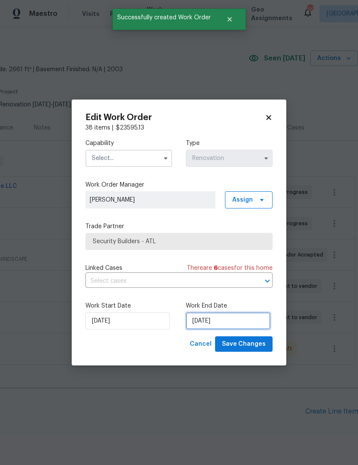
click at [230, 321] on input "[DATE]" at bounding box center [228, 320] width 85 height 17
select select "8"
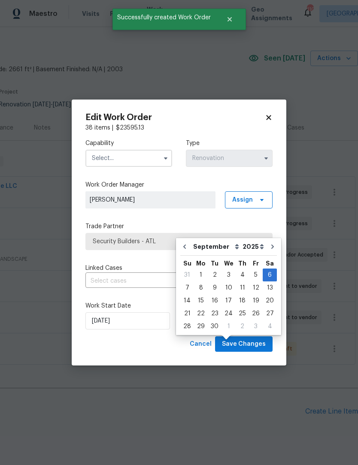
scroll to position [29, 0]
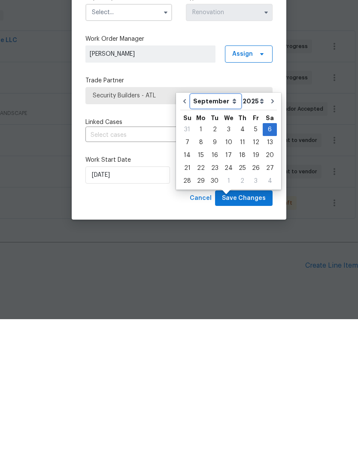
click at [227, 241] on select "July August September October November December" at bounding box center [215, 247] width 49 height 13
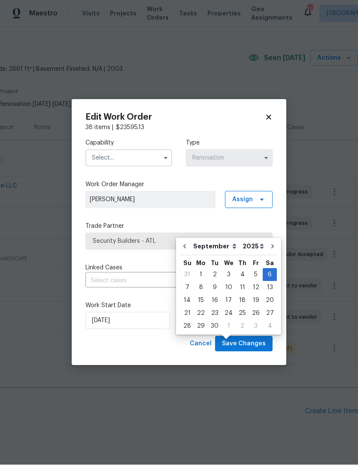
click at [266, 121] on div "Edit Work Order 38 items | $ 23595.13 Capability Type Renovation Work Order Man…" at bounding box center [178, 232] width 187 height 239
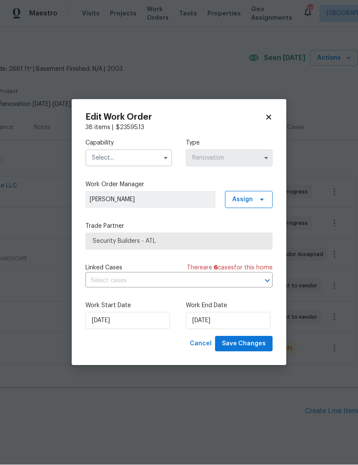
click at [267, 115] on icon at bounding box center [268, 117] width 5 height 5
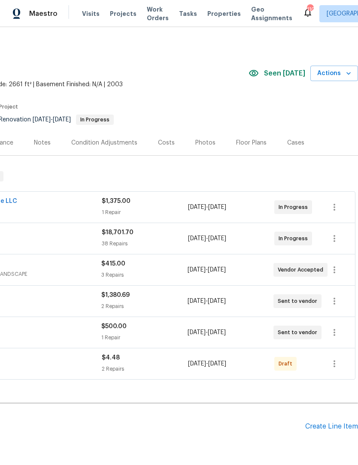
scroll to position [0, 127]
click at [331, 233] on icon "button" at bounding box center [334, 238] width 10 height 10
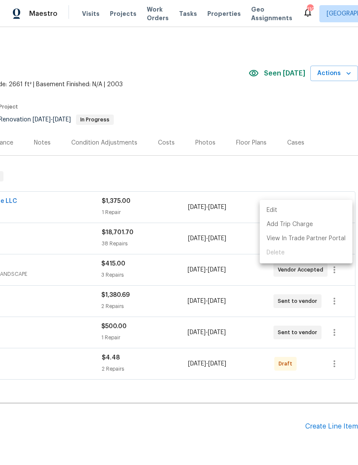
click at [286, 212] on li "Edit" at bounding box center [306, 210] width 93 height 14
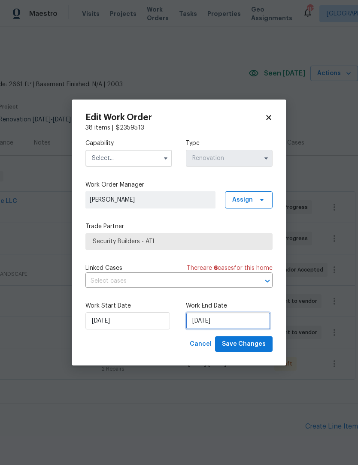
click at [218, 327] on input "[DATE]" at bounding box center [228, 320] width 85 height 17
select select "8"
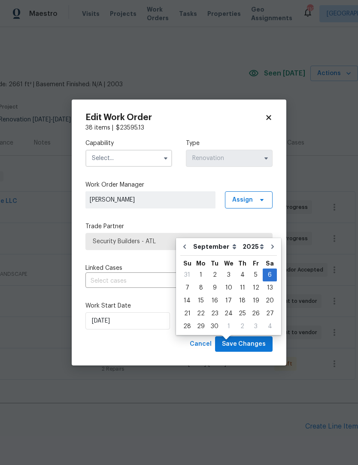
scroll to position [29, 0]
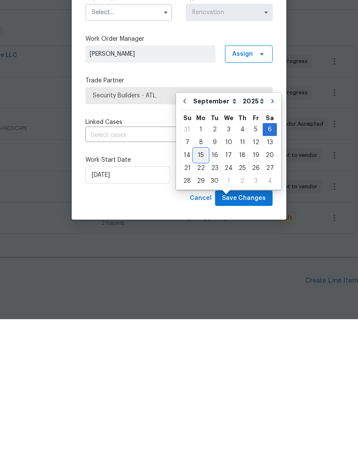
click at [202, 295] on div "15" at bounding box center [201, 301] width 14 height 12
type input "[DATE]"
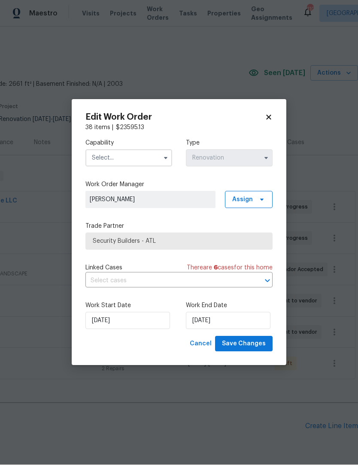
click at [166, 155] on icon "button" at bounding box center [165, 158] width 7 height 7
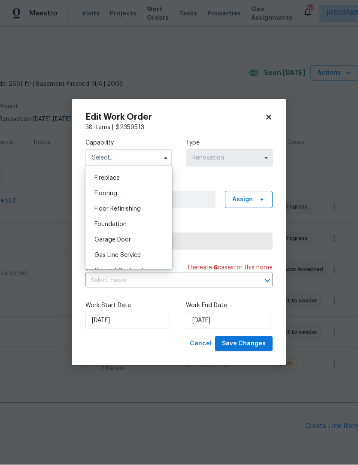
click at [200, 74] on body "Maestro Visits Projects Work Orders Tasks Properties Geo Assignments 110 Atlant…" at bounding box center [179, 232] width 358 height 465
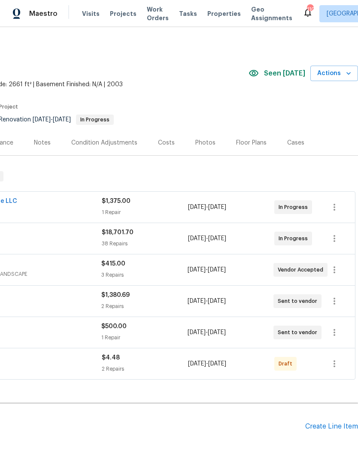
scroll to position [320, 0]
click at [331, 233] on icon "button" at bounding box center [334, 238] width 10 height 10
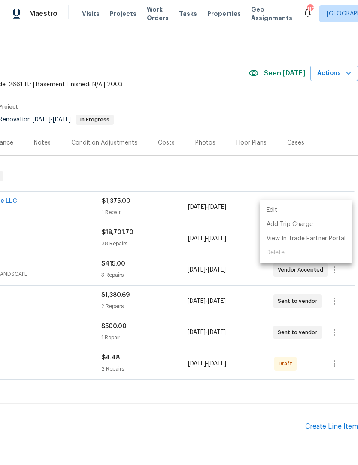
click at [286, 210] on li "Edit" at bounding box center [306, 210] width 93 height 14
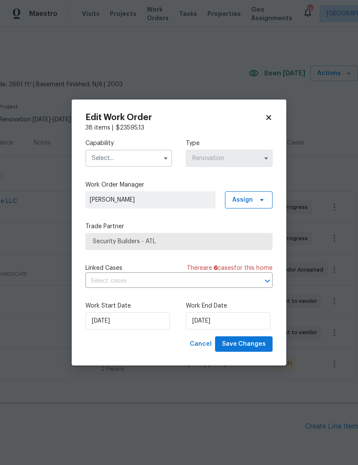
click at [161, 157] on button "button" at bounding box center [166, 158] width 10 height 10
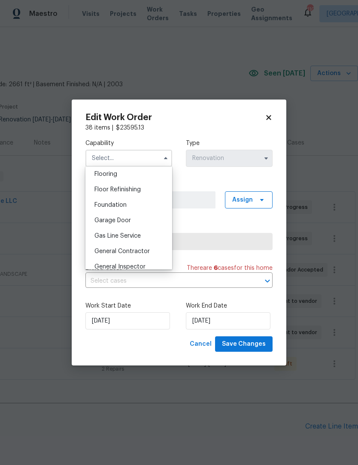
scroll to position [336, 0]
click at [147, 253] on span "General Contractor" at bounding box center [121, 251] width 55 height 6
type input "General Contractor"
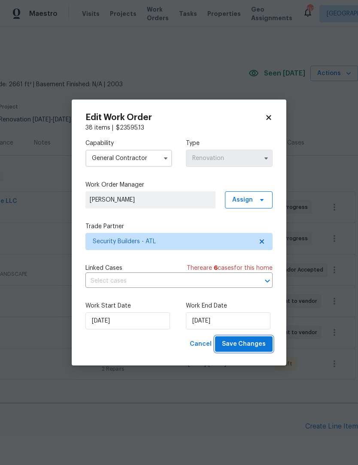
click at [254, 346] on span "Save Changes" at bounding box center [244, 344] width 44 height 11
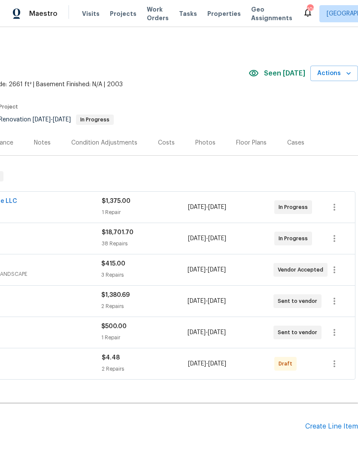
scroll to position [0, 127]
click at [336, 359] on icon "button" at bounding box center [334, 364] width 10 height 10
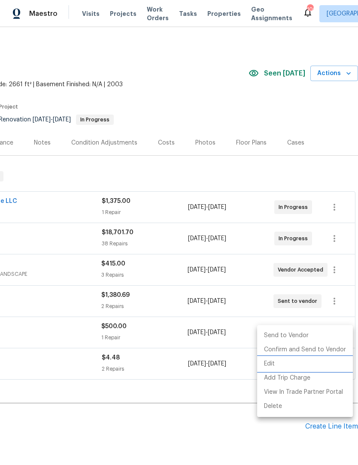
click at [287, 365] on li "Edit" at bounding box center [305, 364] width 96 height 14
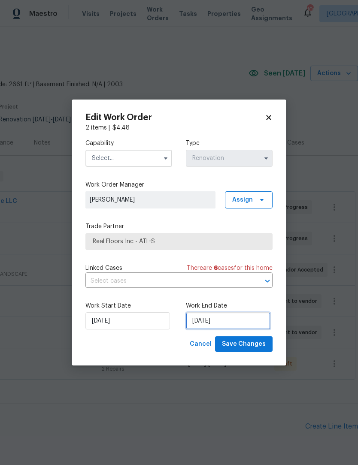
click at [238, 321] on input "[DATE]" at bounding box center [228, 320] width 85 height 17
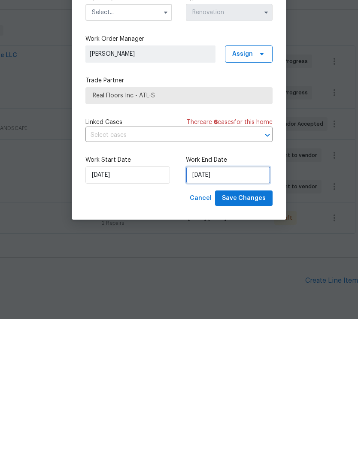
select select "8"
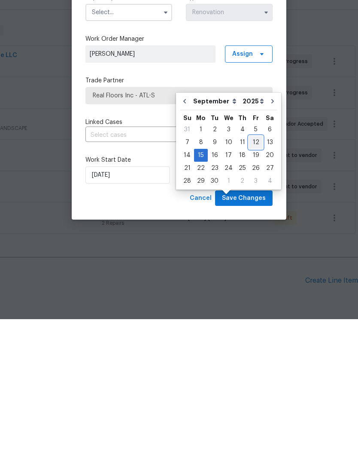
click at [251, 282] on div "12" at bounding box center [256, 288] width 14 height 12
type input "[DATE]"
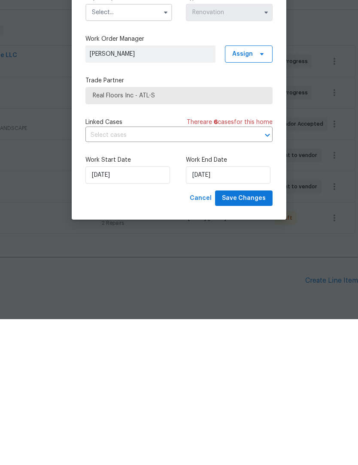
scroll to position [28, 0]
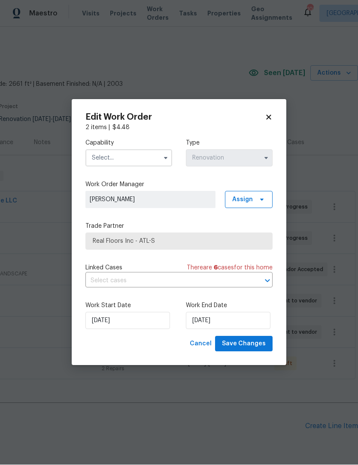
click at [169, 155] on icon "button" at bounding box center [165, 158] width 7 height 7
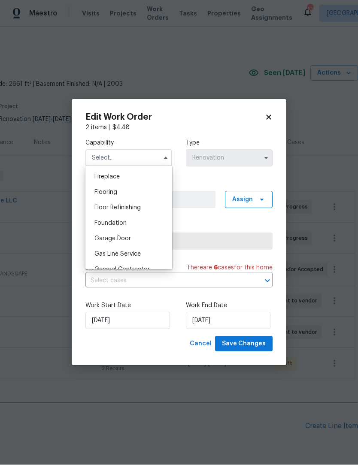
scroll to position [327, 0]
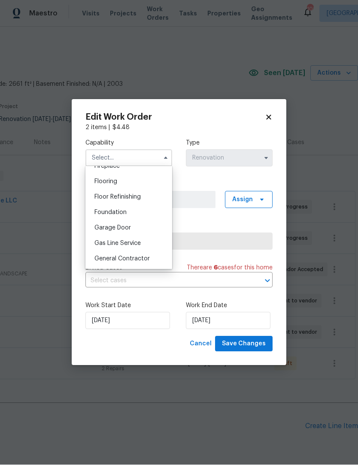
click at [144, 258] on span "General Contractor" at bounding box center [121, 259] width 55 height 6
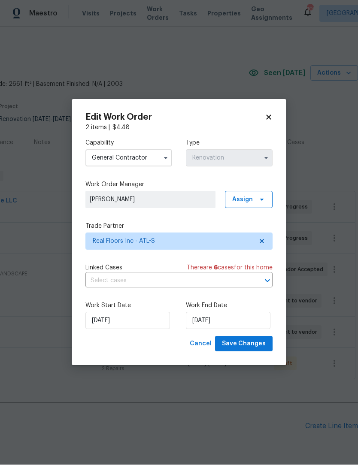
click at [141, 160] on input "General Contractor" at bounding box center [128, 158] width 87 height 17
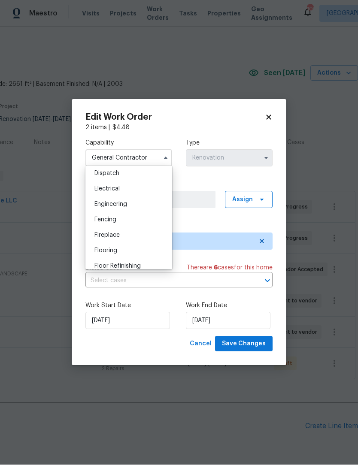
scroll to position [264, 0]
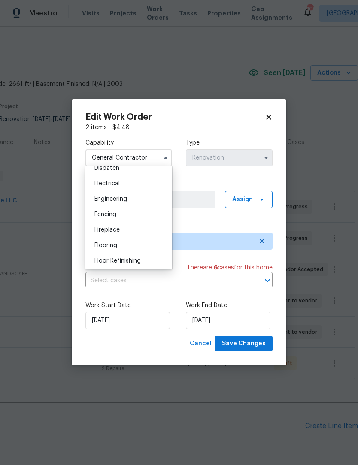
click at [123, 245] on div "Flooring" at bounding box center [129, 245] width 82 height 15
type input "Flooring"
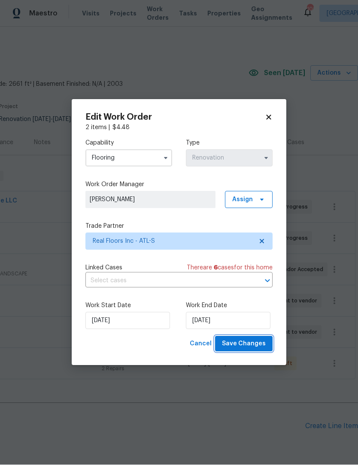
click at [253, 346] on span "Save Changes" at bounding box center [244, 344] width 44 height 11
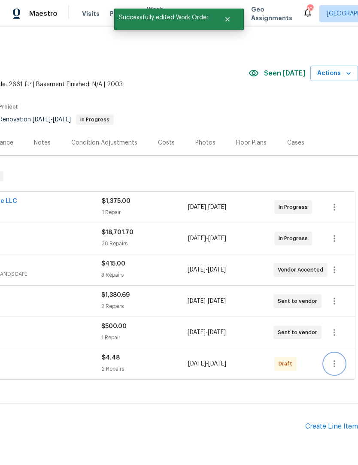
click at [332, 359] on icon "button" at bounding box center [334, 364] width 10 height 10
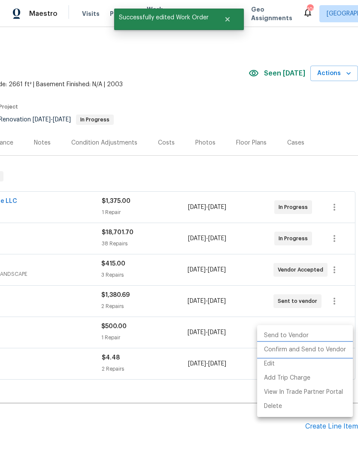
click at [327, 352] on li "Confirm and Send to Vendor" at bounding box center [305, 350] width 96 height 14
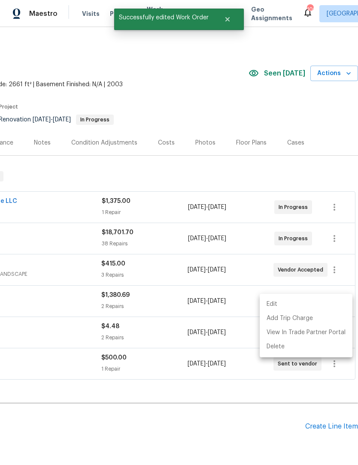
click at [179, 399] on div at bounding box center [179, 232] width 358 height 465
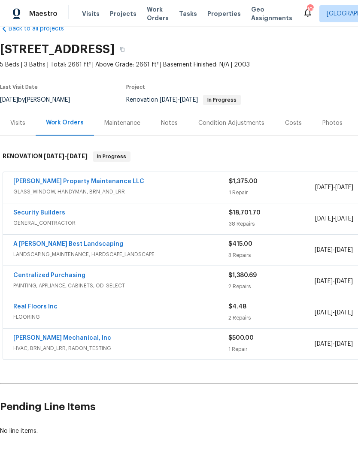
scroll to position [20, 0]
